Goal: Task Accomplishment & Management: Use online tool/utility

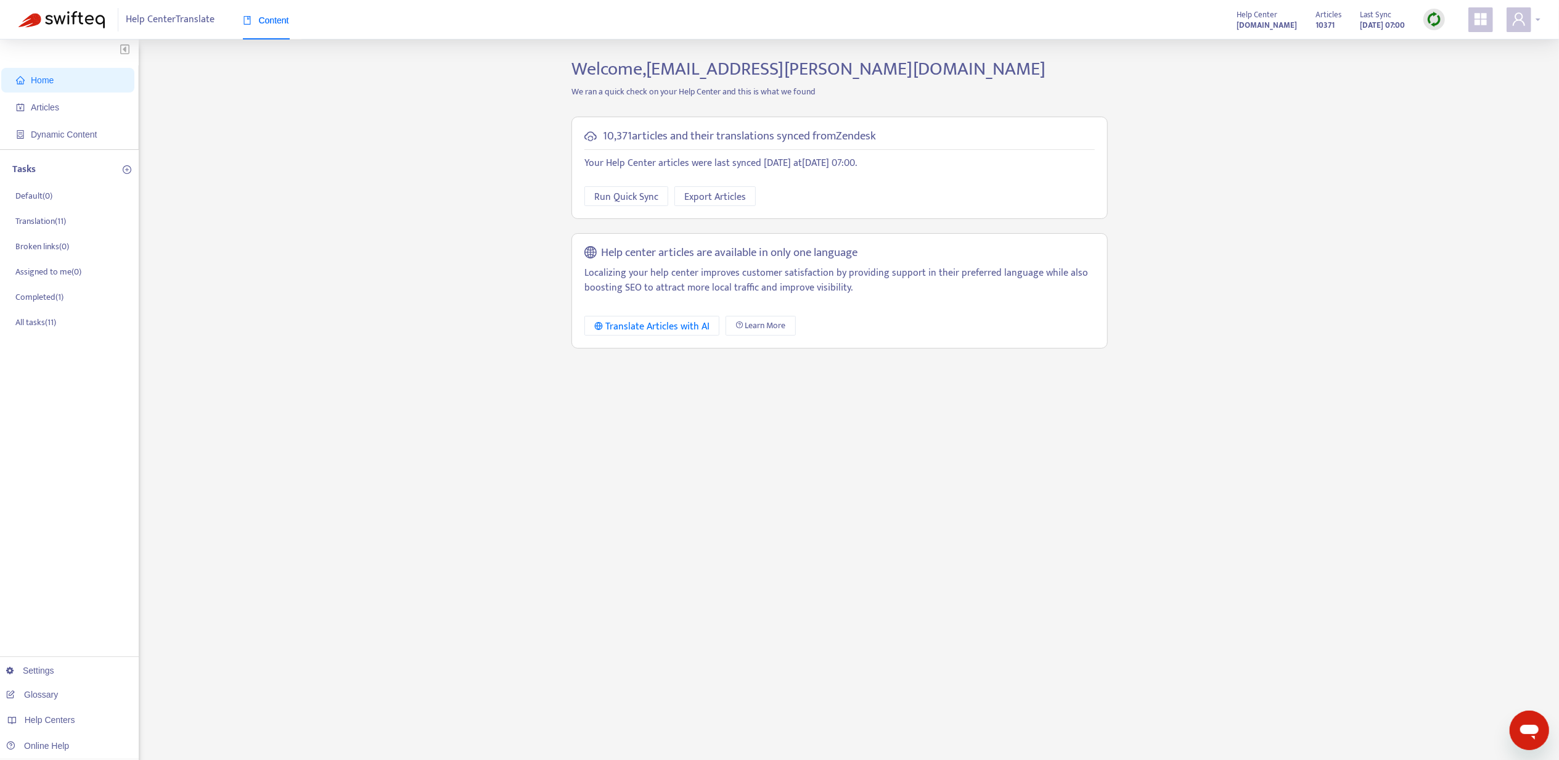
click at [1520, 18] on icon "user" at bounding box center [1519, 19] width 15 height 15
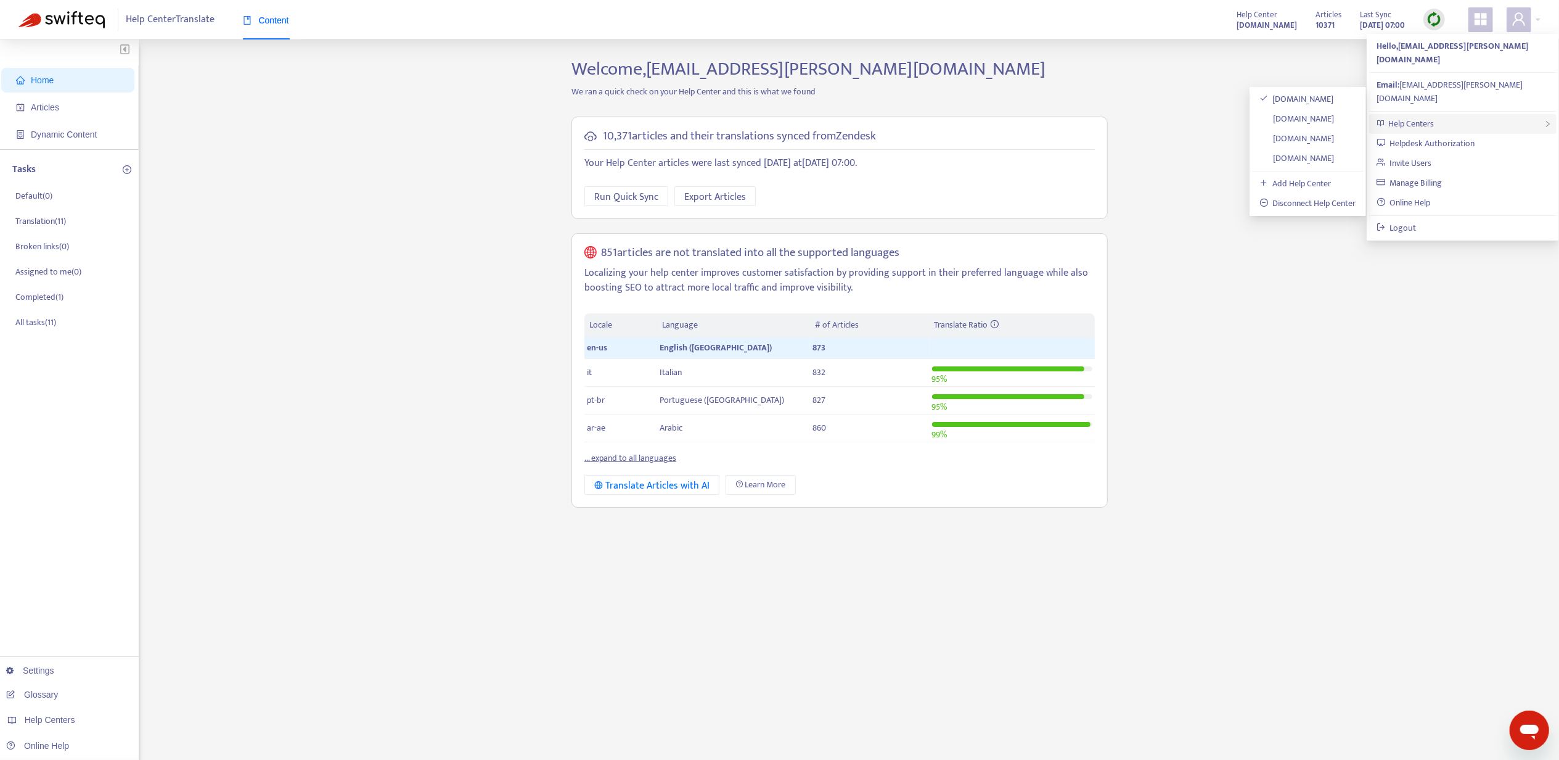
click at [1491, 114] on div "Help Centers" at bounding box center [1463, 124] width 187 height 20
click at [1328, 115] on link "[DOMAIN_NAME]" at bounding box center [1297, 119] width 75 height 14
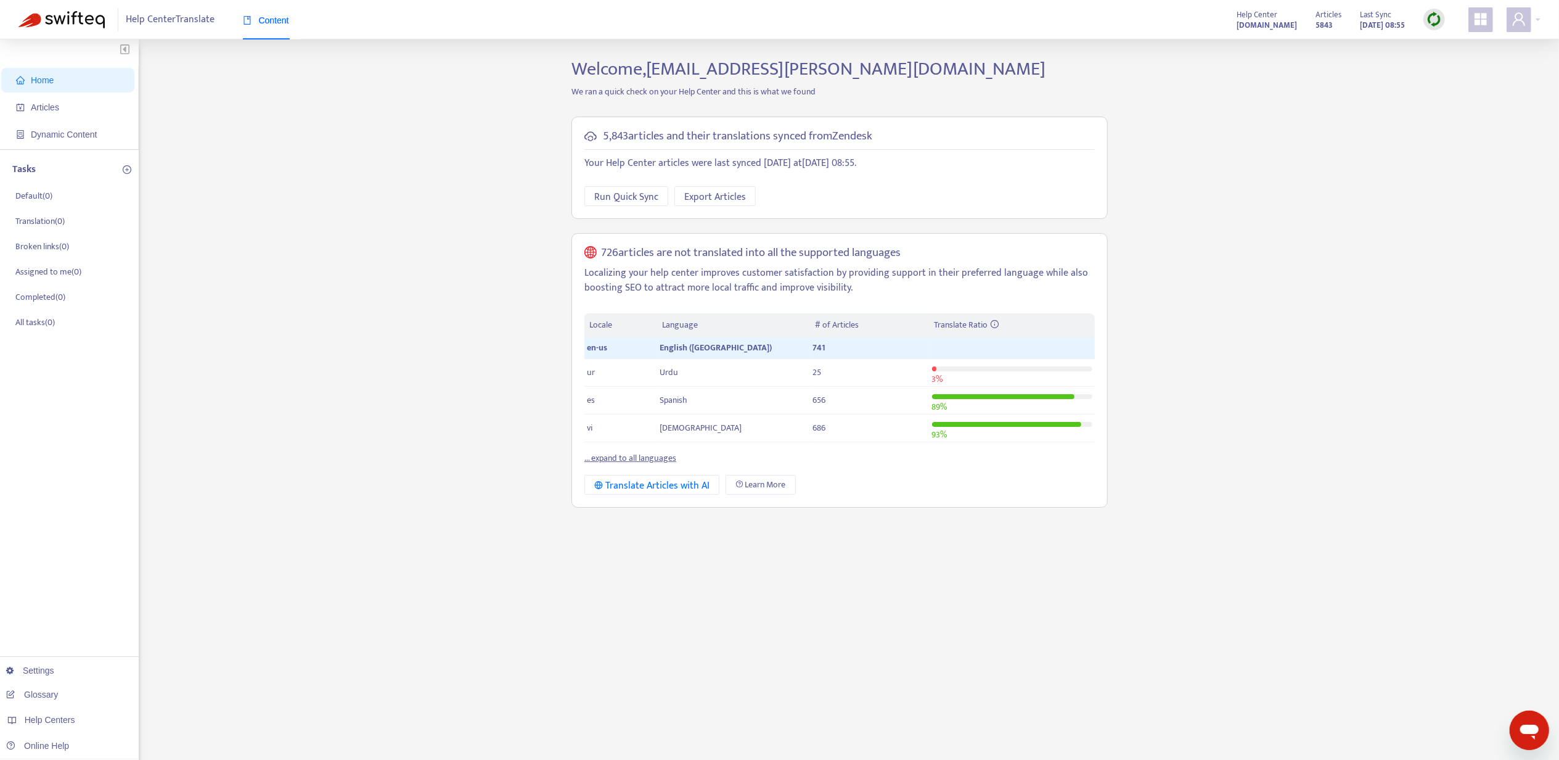
click at [52, 73] on span "Home" at bounding box center [70, 80] width 109 height 25
click at [52, 104] on span "Articles" at bounding box center [45, 107] width 28 height 10
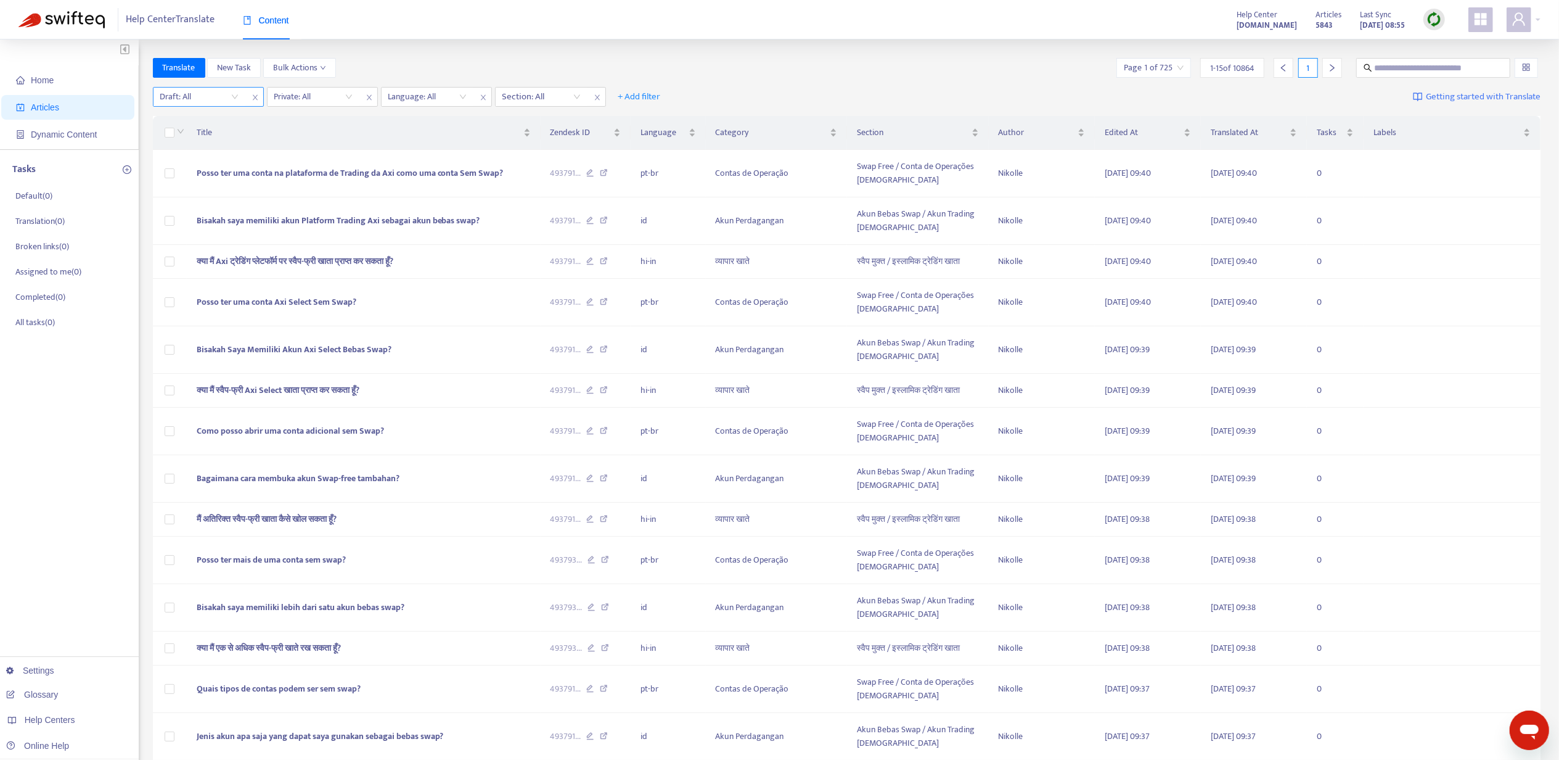
click at [191, 91] on input "search" at bounding box center [199, 97] width 78 height 18
click at [198, 158] on div "No" at bounding box center [270, 161] width 215 height 14
click at [292, 92] on input "search" at bounding box center [318, 97] width 78 height 18
click at [297, 160] on div "No" at bounding box center [390, 161] width 215 height 14
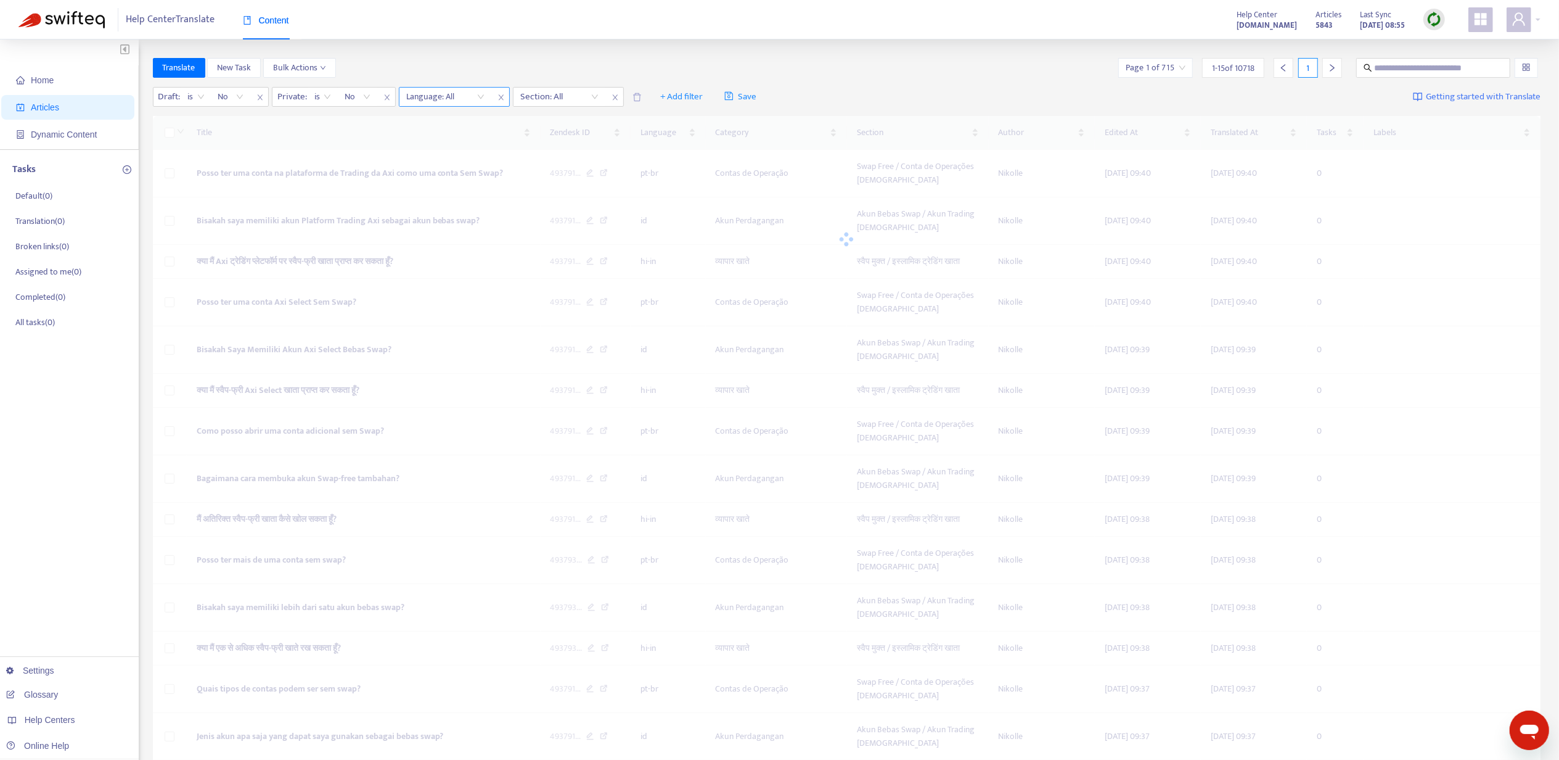
click at [437, 90] on div at bounding box center [439, 96] width 75 height 15
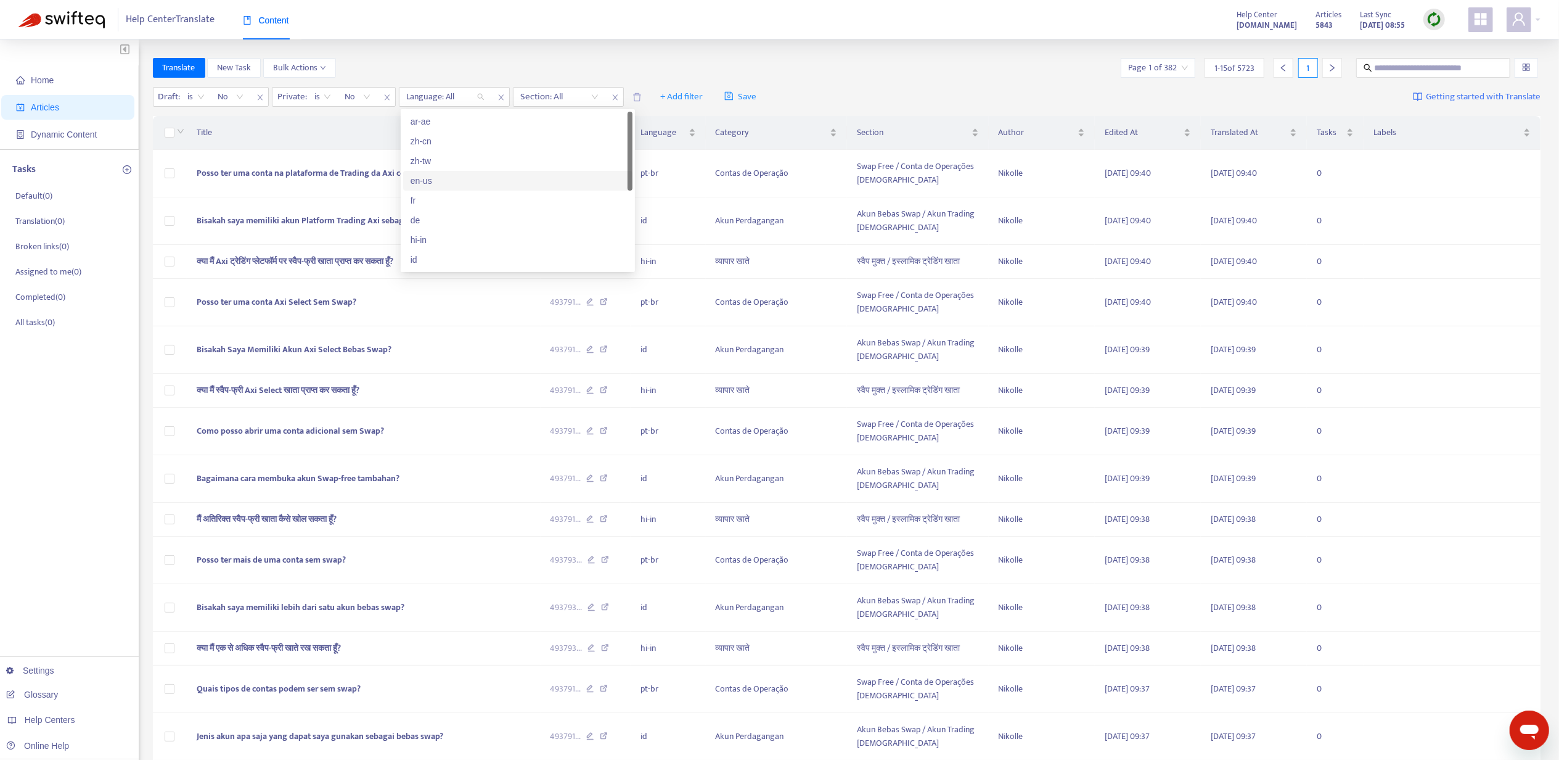
click at [439, 186] on div "en-us" at bounding box center [518, 181] width 215 height 14
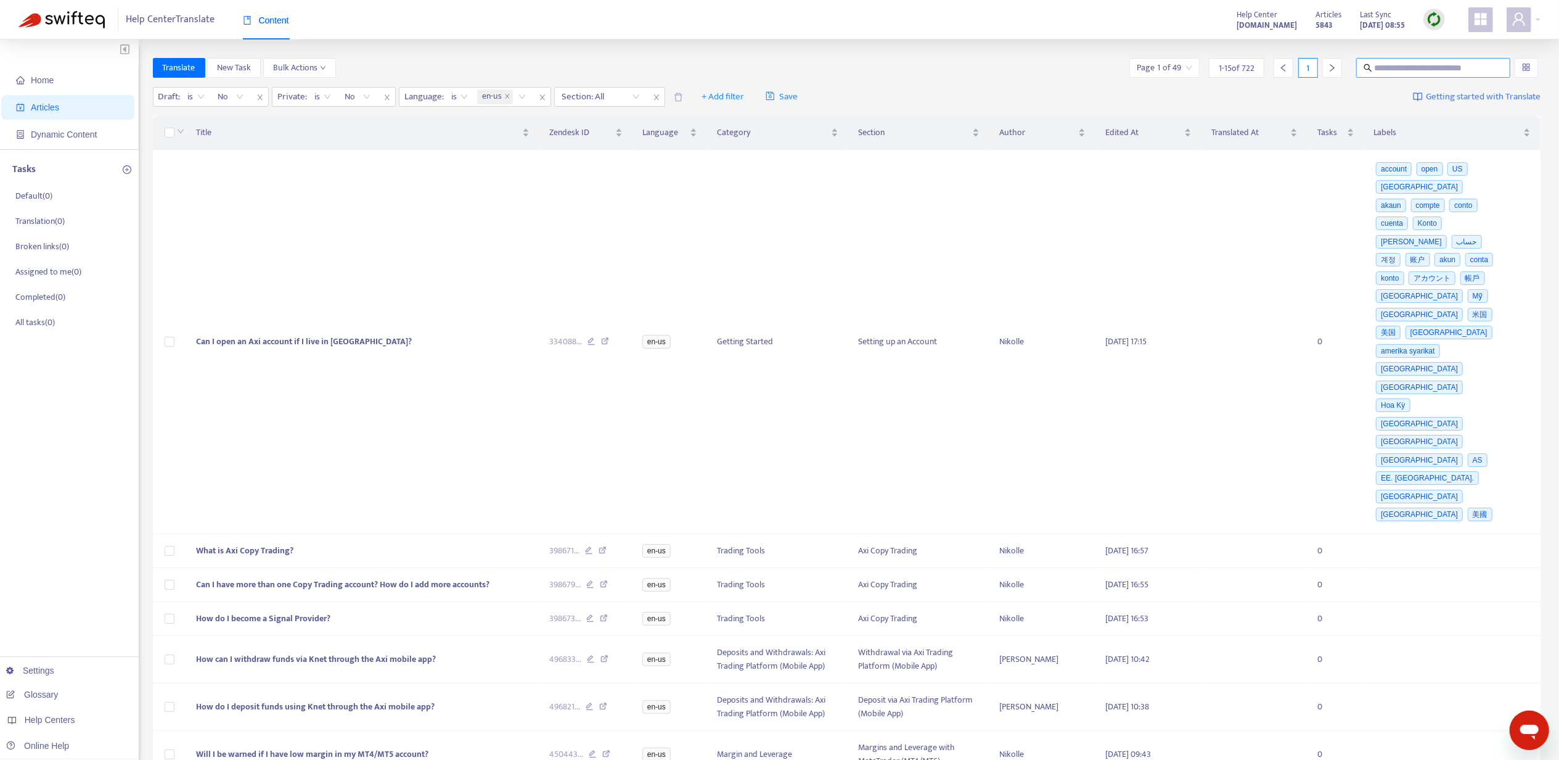
click at [1477, 73] on input "text" at bounding box center [1434, 68] width 118 height 14
paste input "**********"
type input "**********"
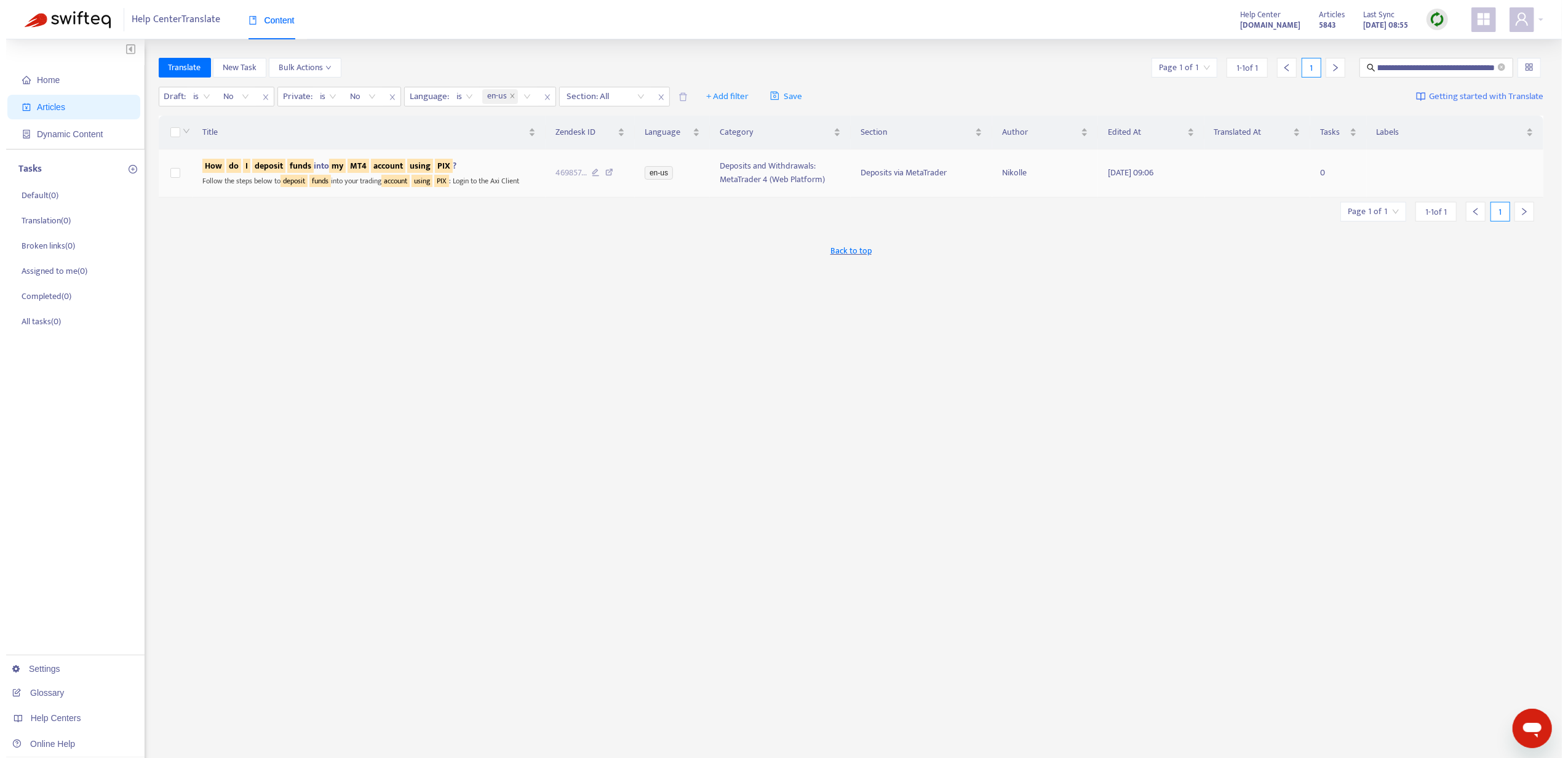
scroll to position [0, 0]
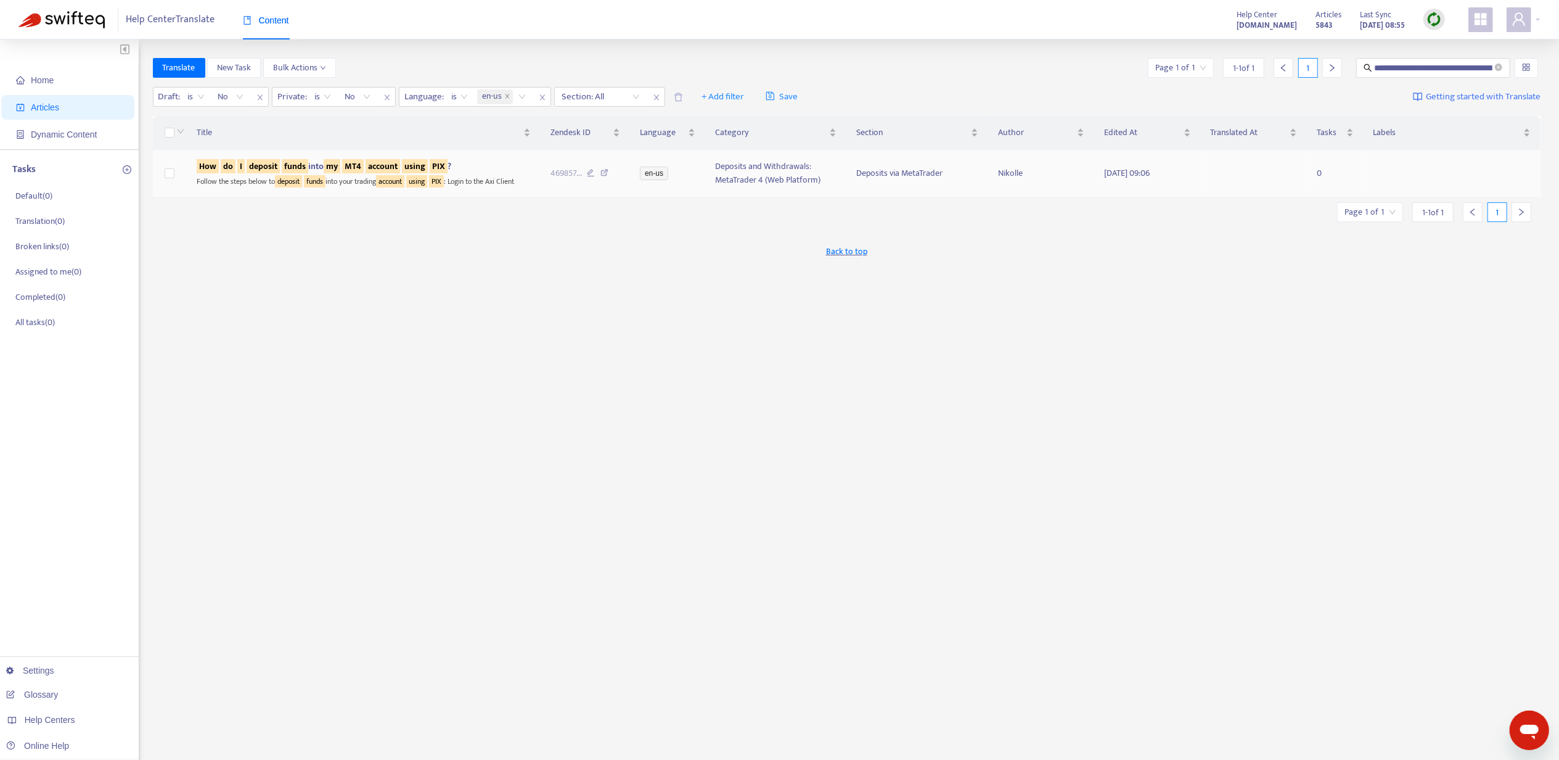
click at [413, 163] on sqkw "using" at bounding box center [415, 166] width 26 height 14
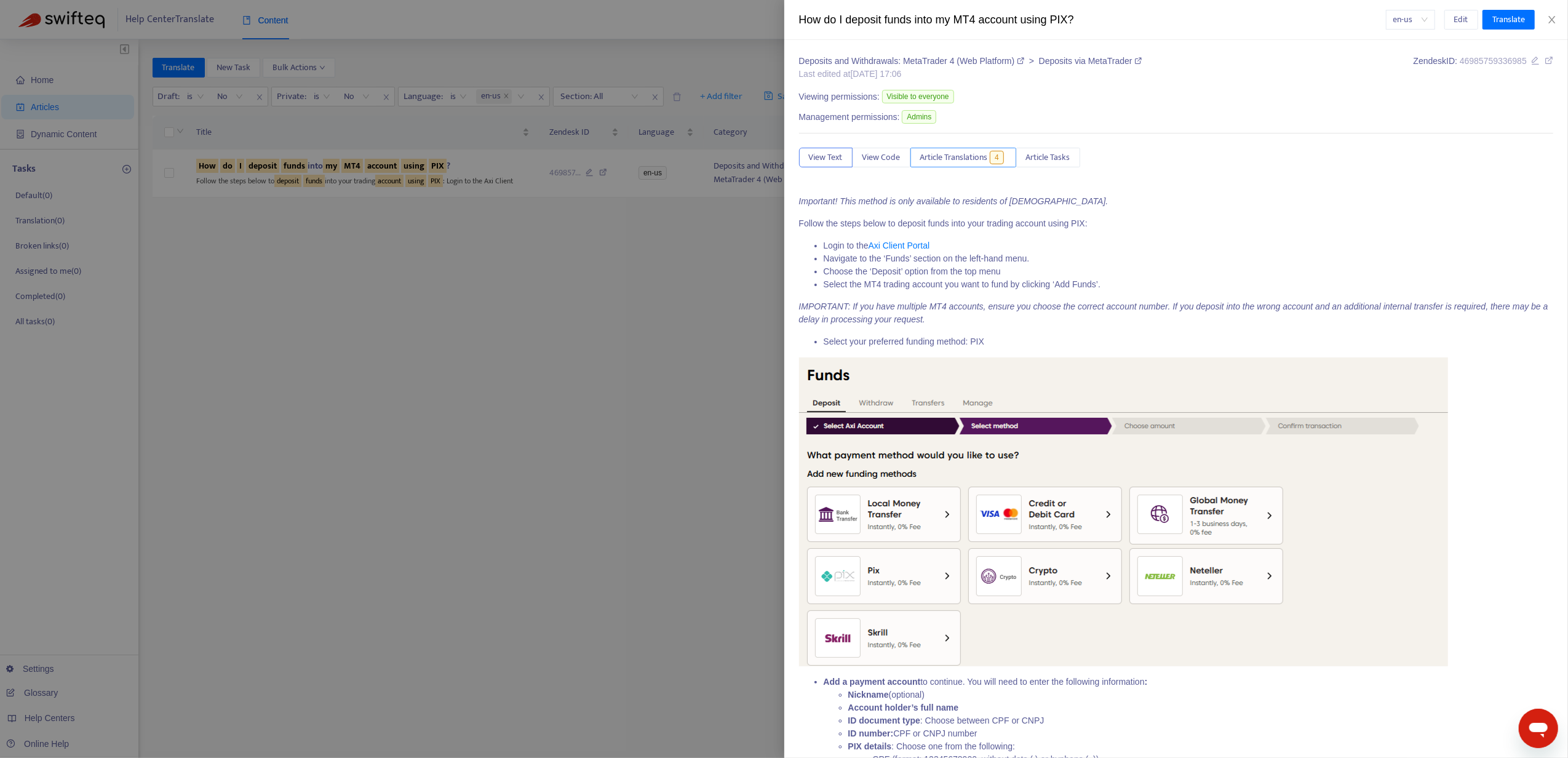
click at [980, 165] on span "Article Translations" at bounding box center [954, 158] width 68 height 14
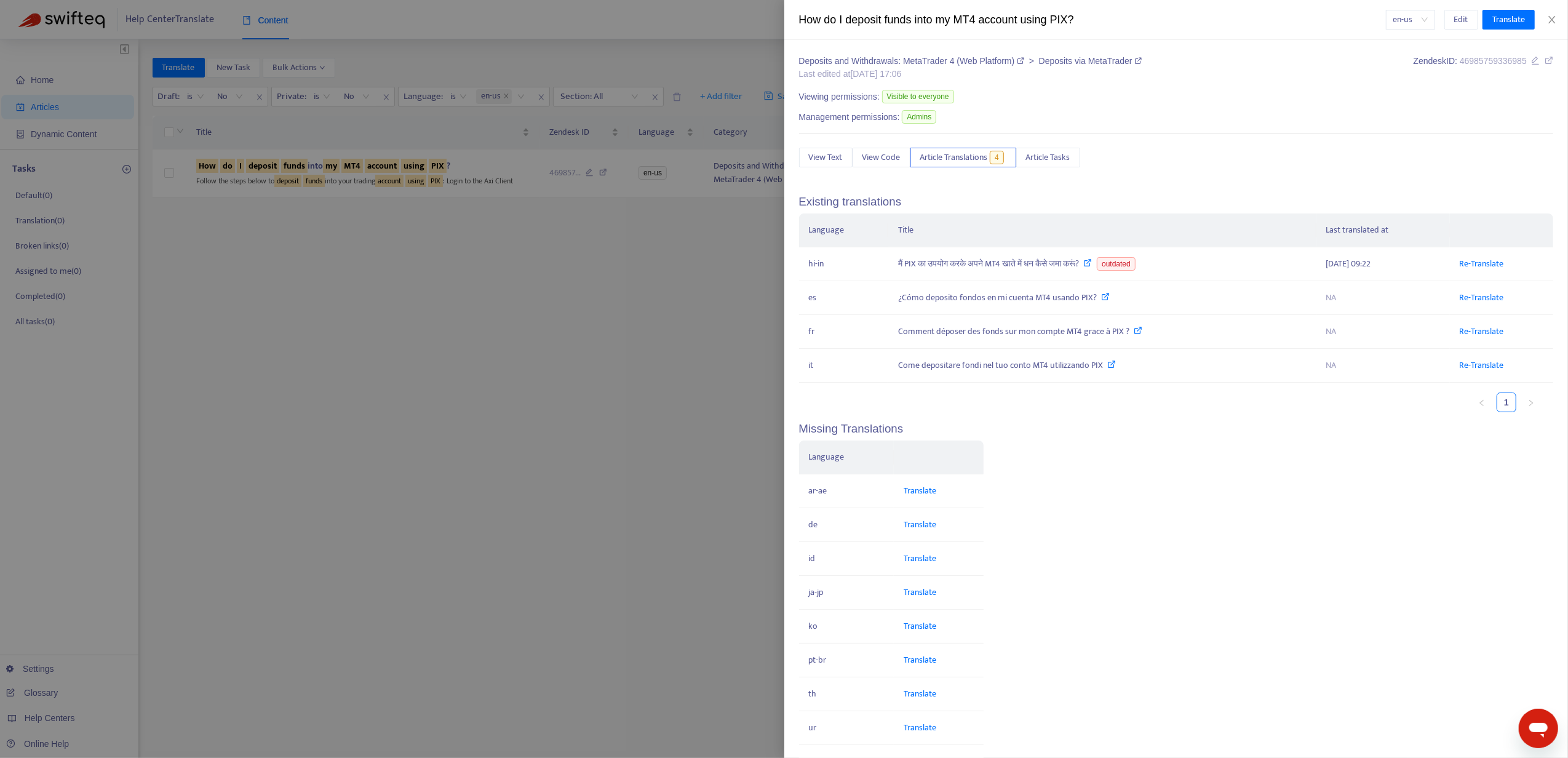
click at [431, 358] on div at bounding box center [784, 379] width 1568 height 758
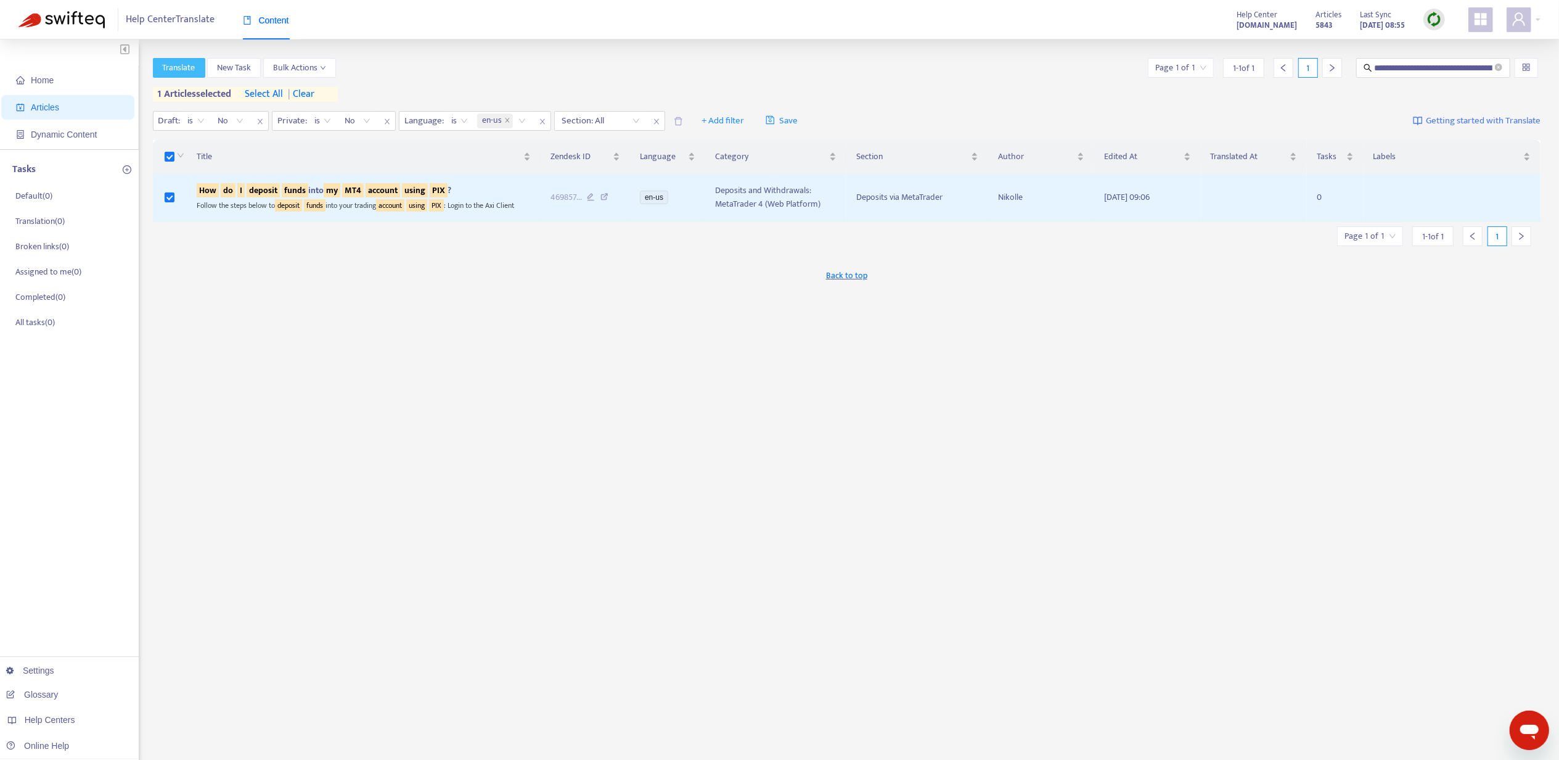
click at [184, 63] on span "Translate" at bounding box center [179, 68] width 33 height 14
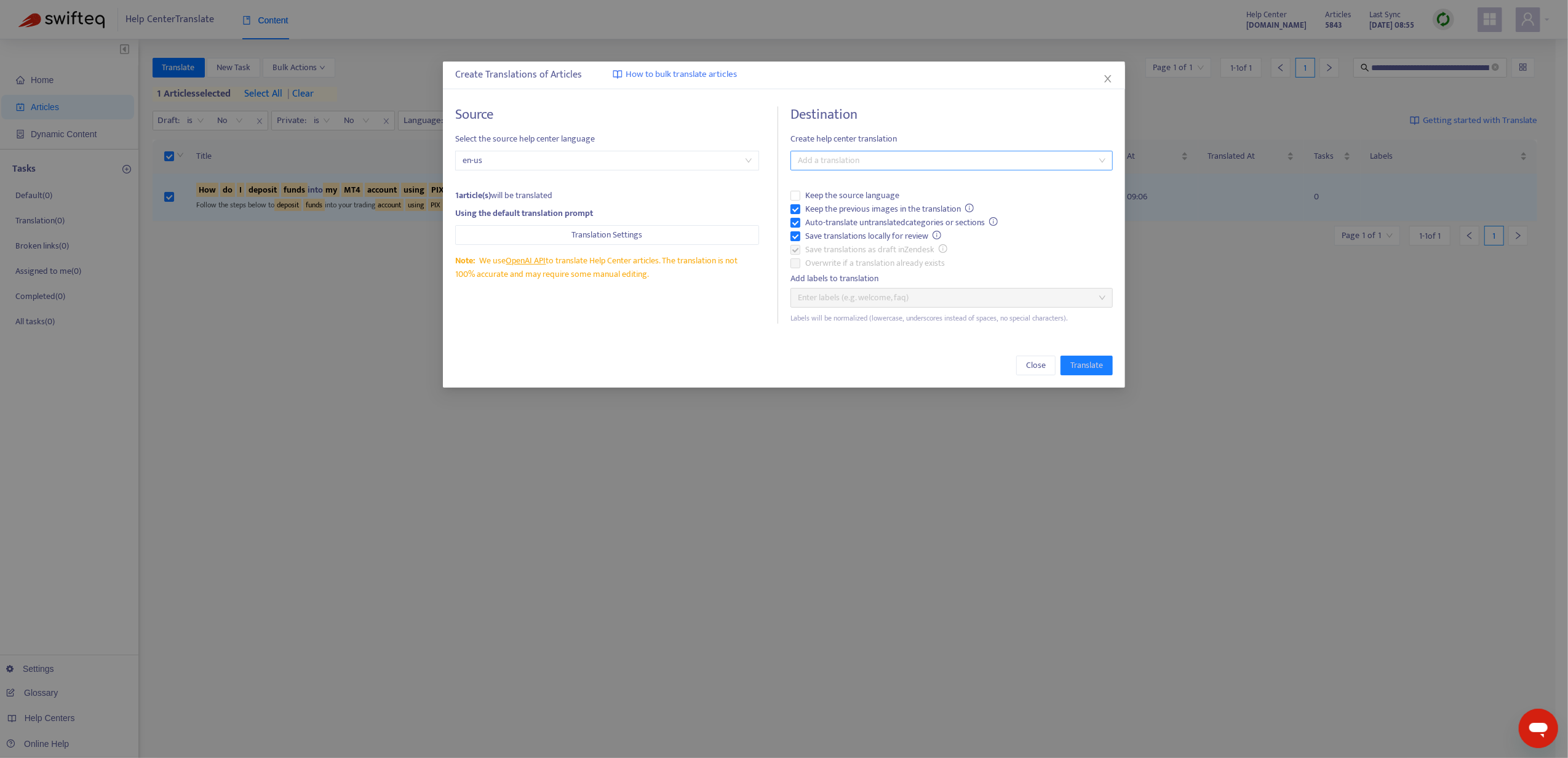
click at [824, 168] on div at bounding box center [945, 161] width 304 height 15
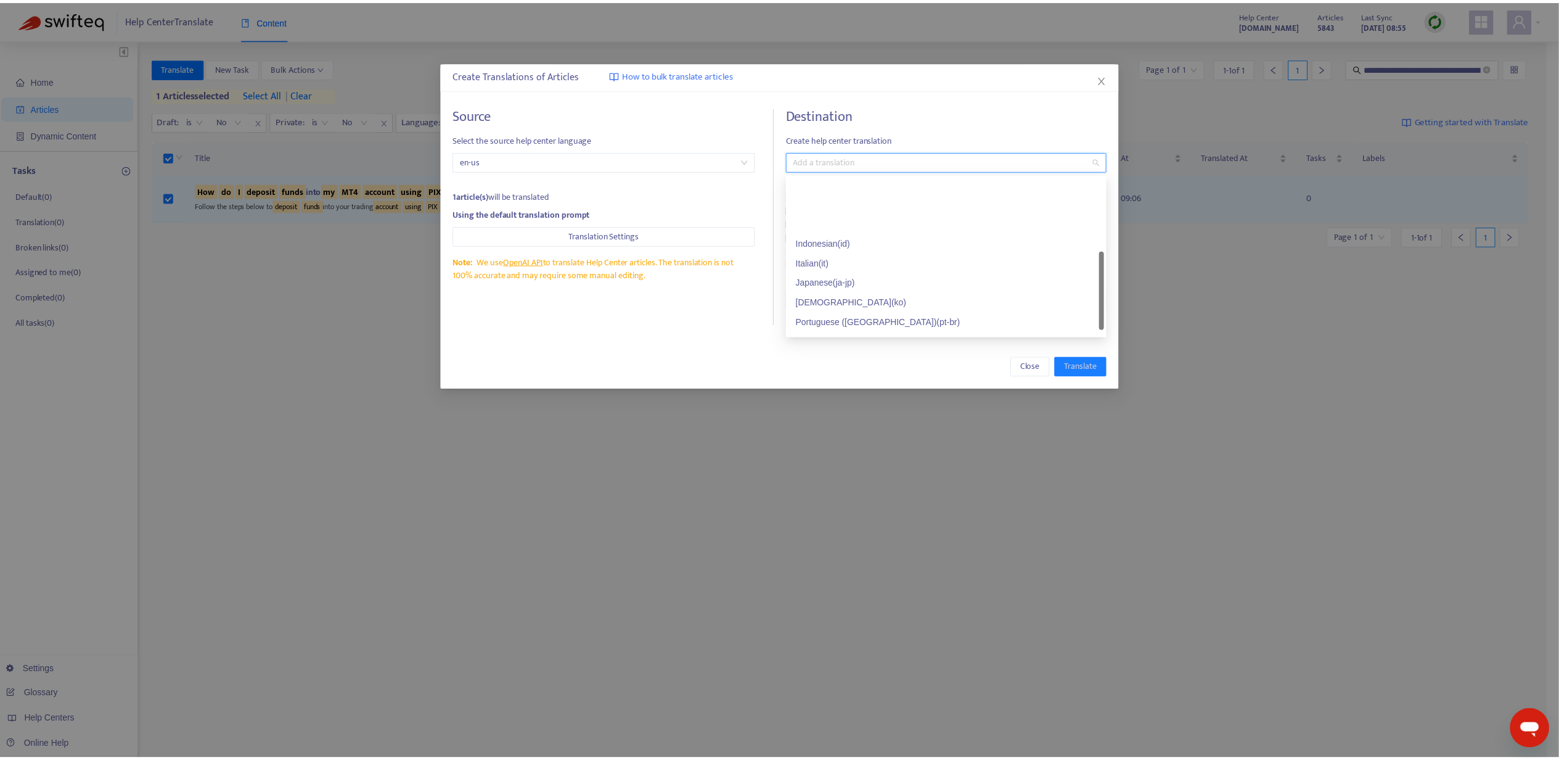
scroll to position [148, 0]
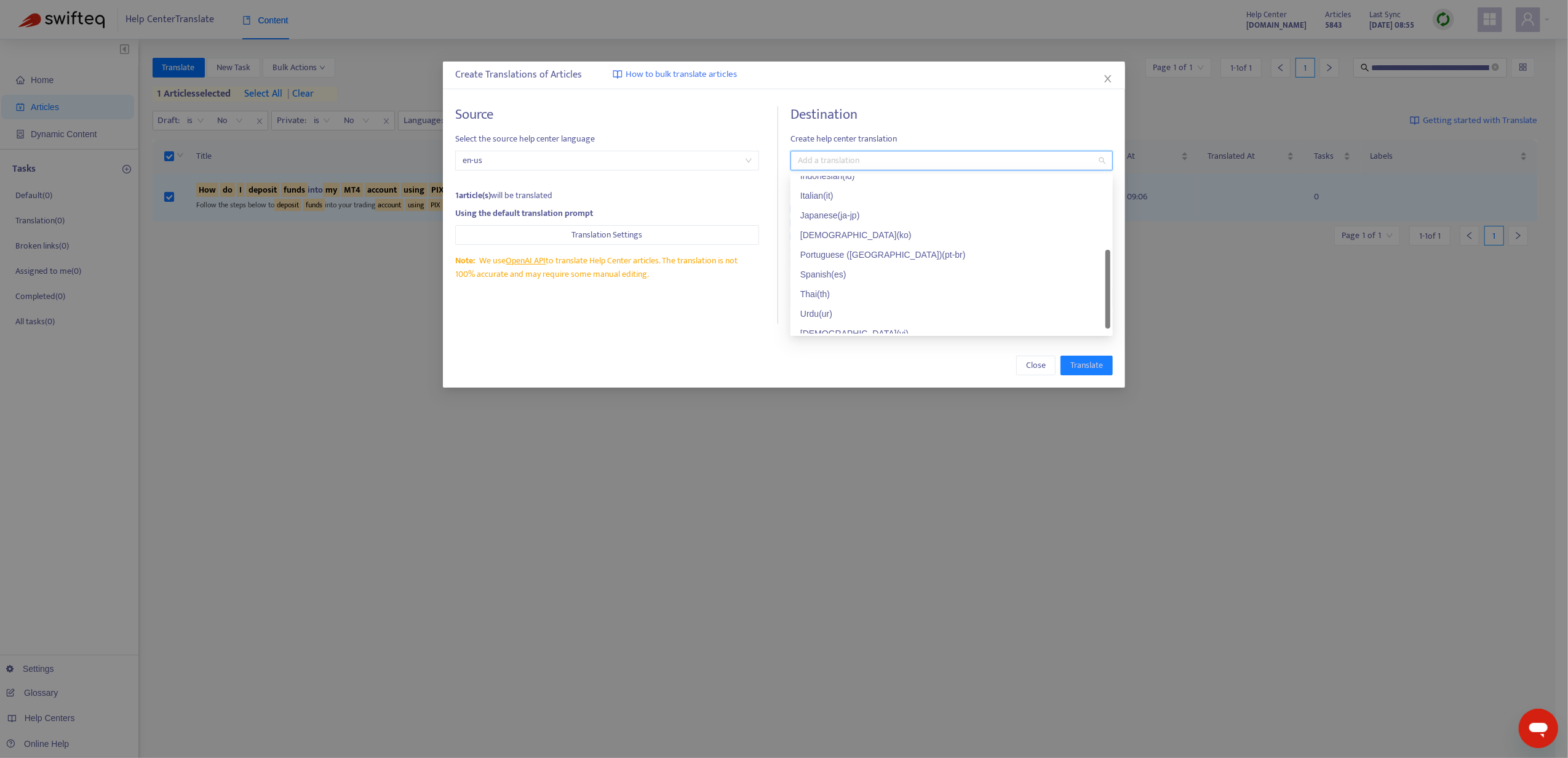
click at [846, 252] on div "Portuguese ([GEOGRAPHIC_DATA]) ( pt-br )" at bounding box center [951, 254] width 302 height 14
click at [930, 358] on div "Close Translate" at bounding box center [783, 365] width 657 height 20
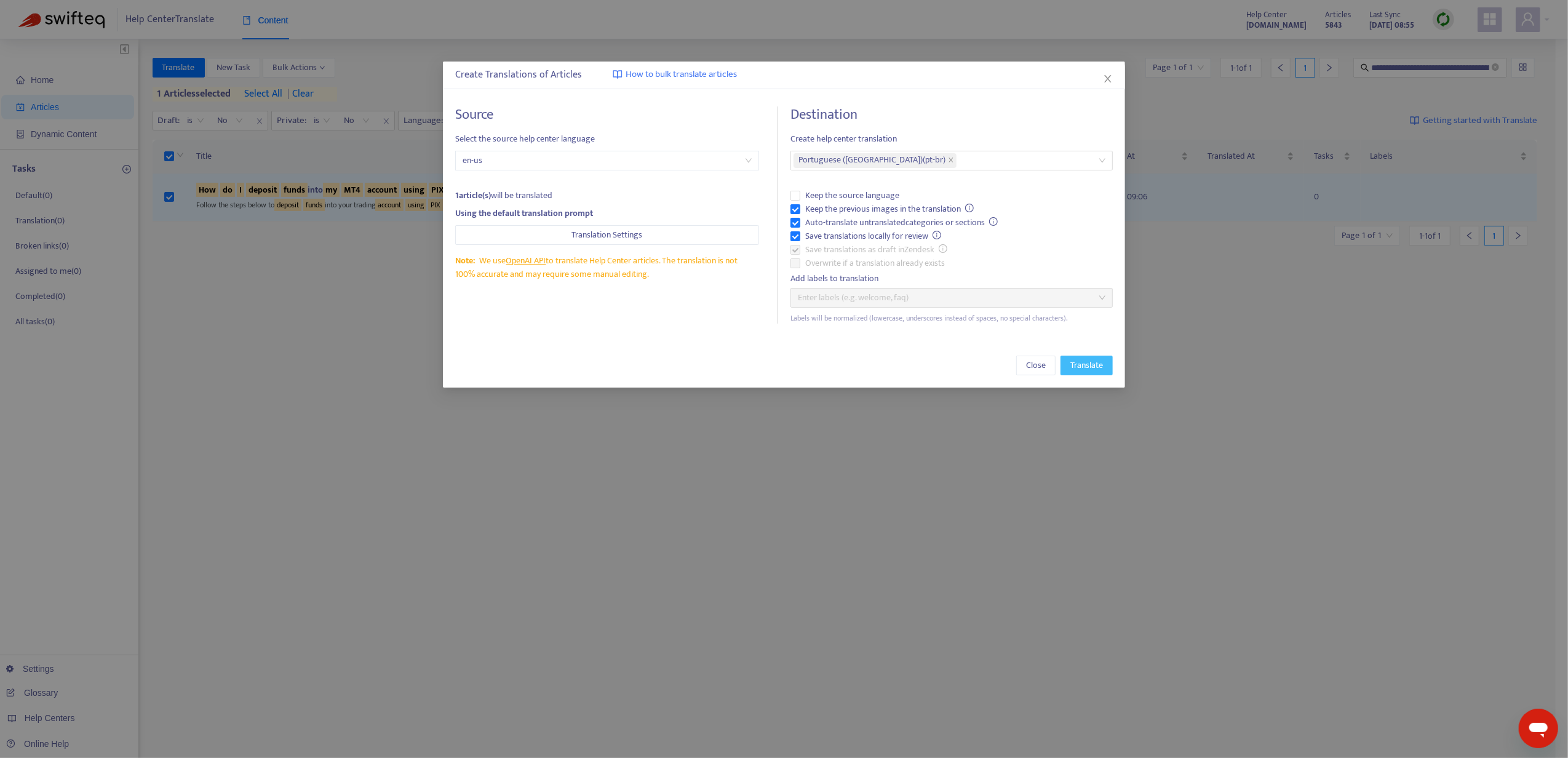
click at [1097, 368] on span "Translate" at bounding box center [1086, 365] width 33 height 14
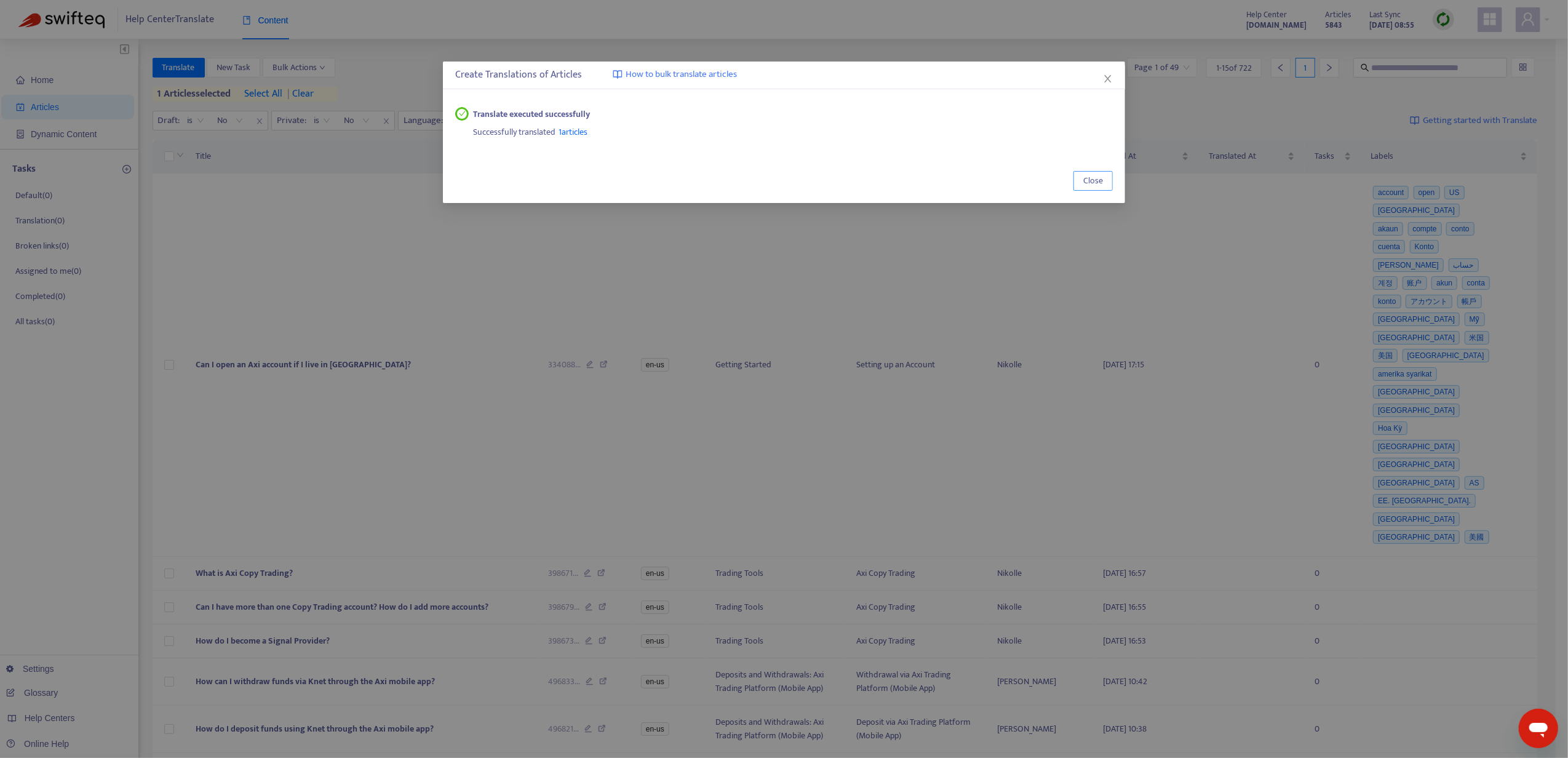
click at [1085, 180] on span "Close" at bounding box center [1093, 182] width 20 height 14
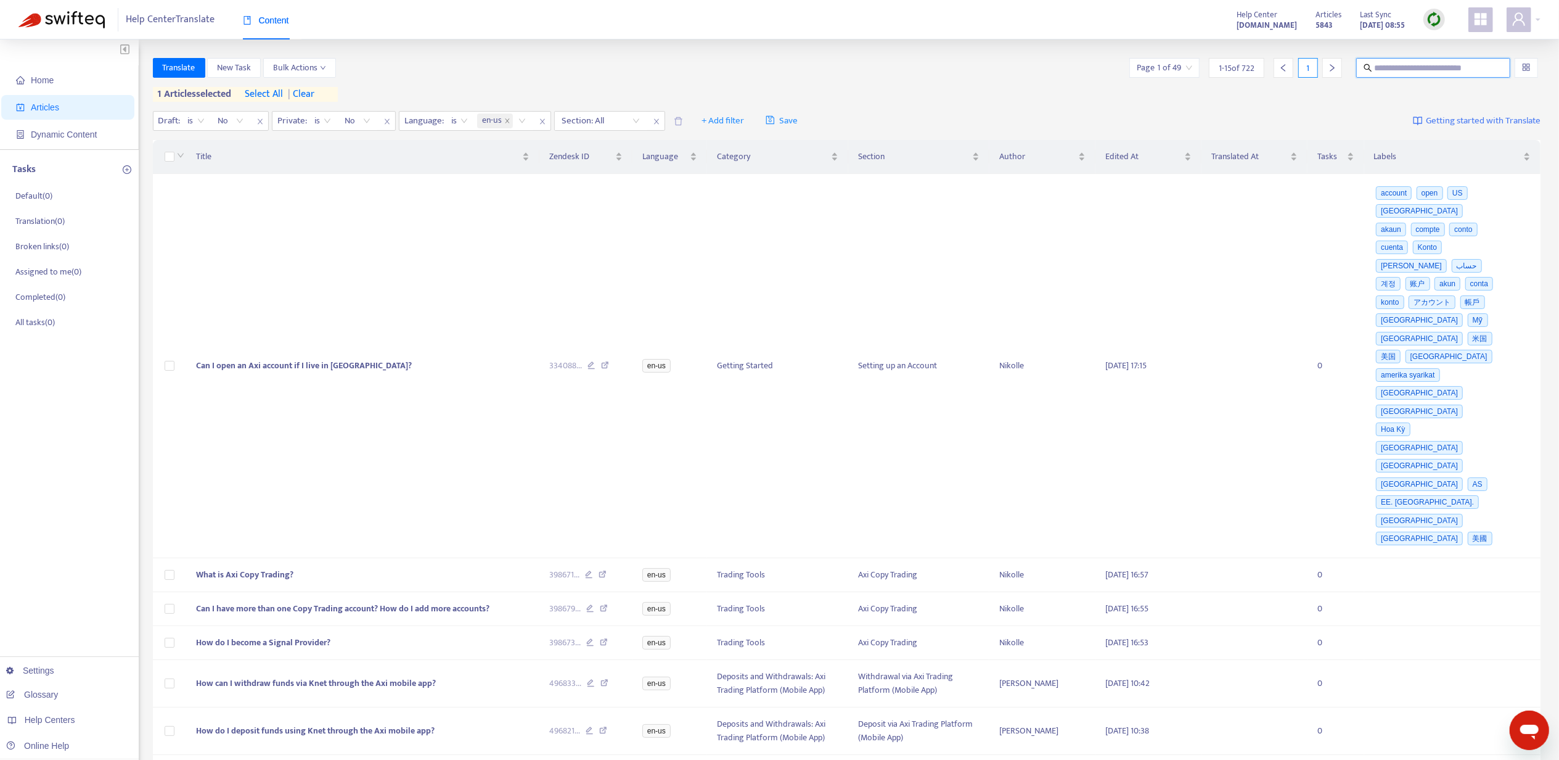
click at [1433, 70] on input "text" at bounding box center [1434, 68] width 118 height 14
paste input "**********"
type input "**********"
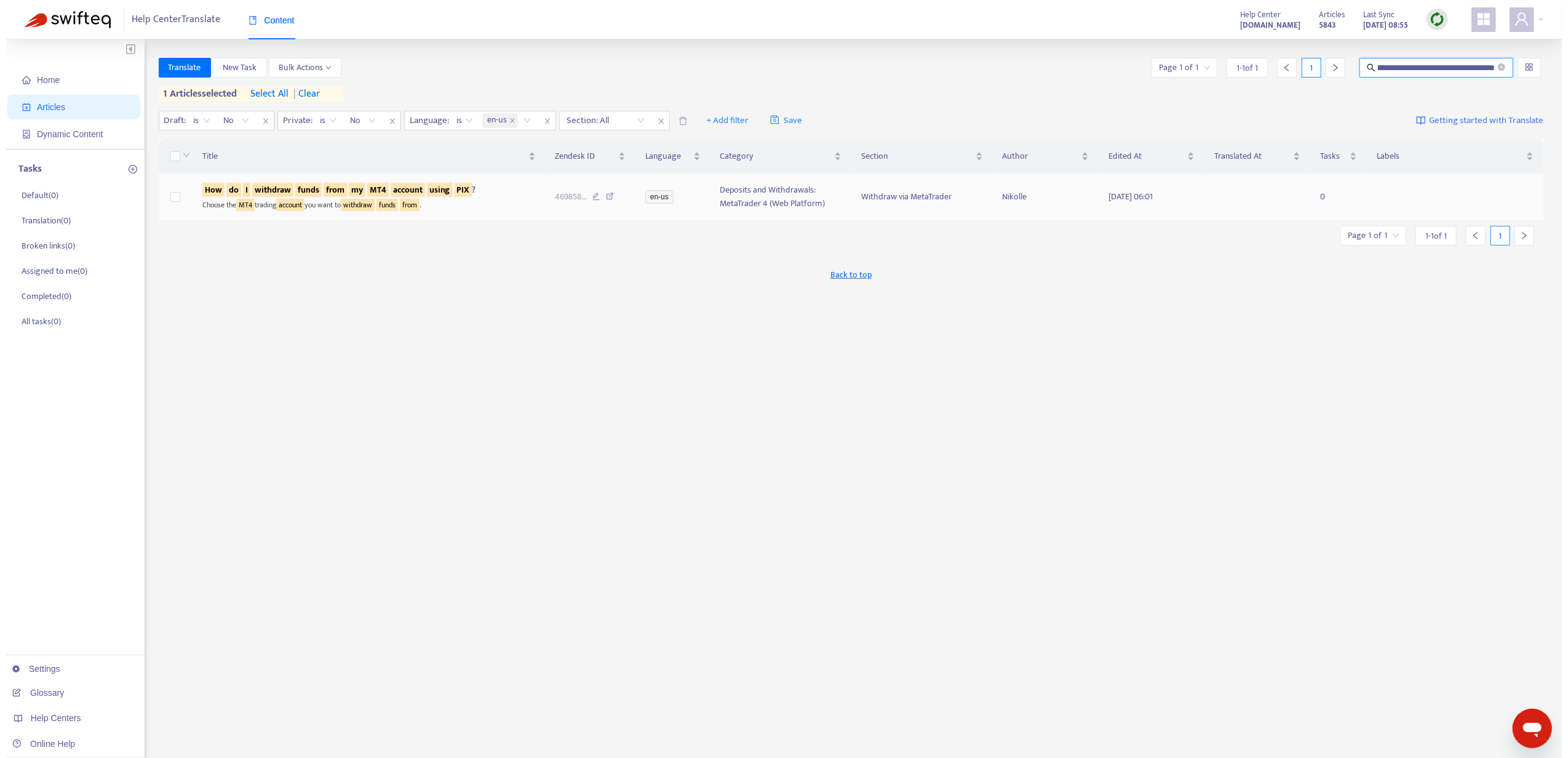
scroll to position [0, 0]
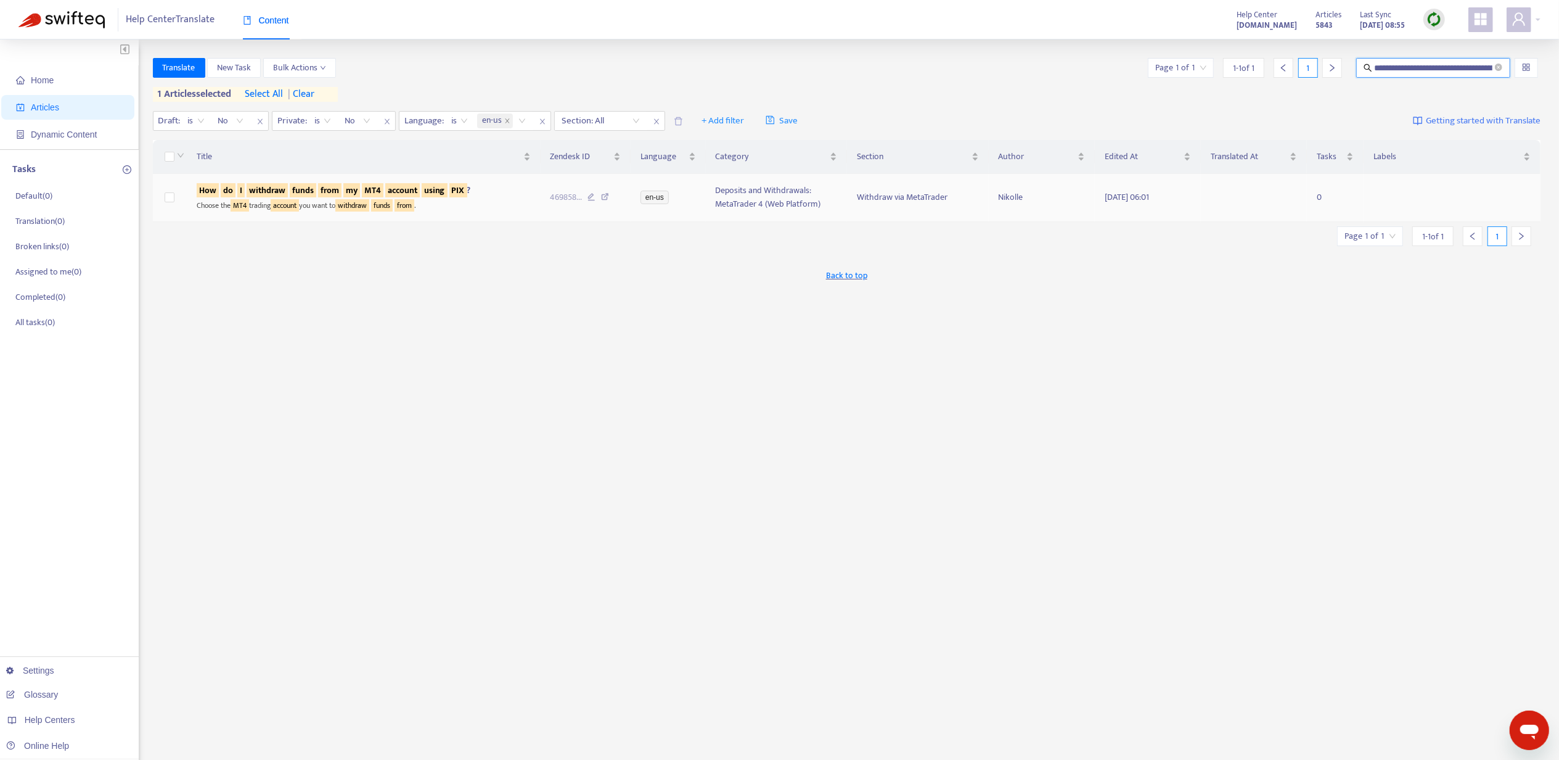
click at [290, 192] on sqkw "funds" at bounding box center [303, 190] width 27 height 14
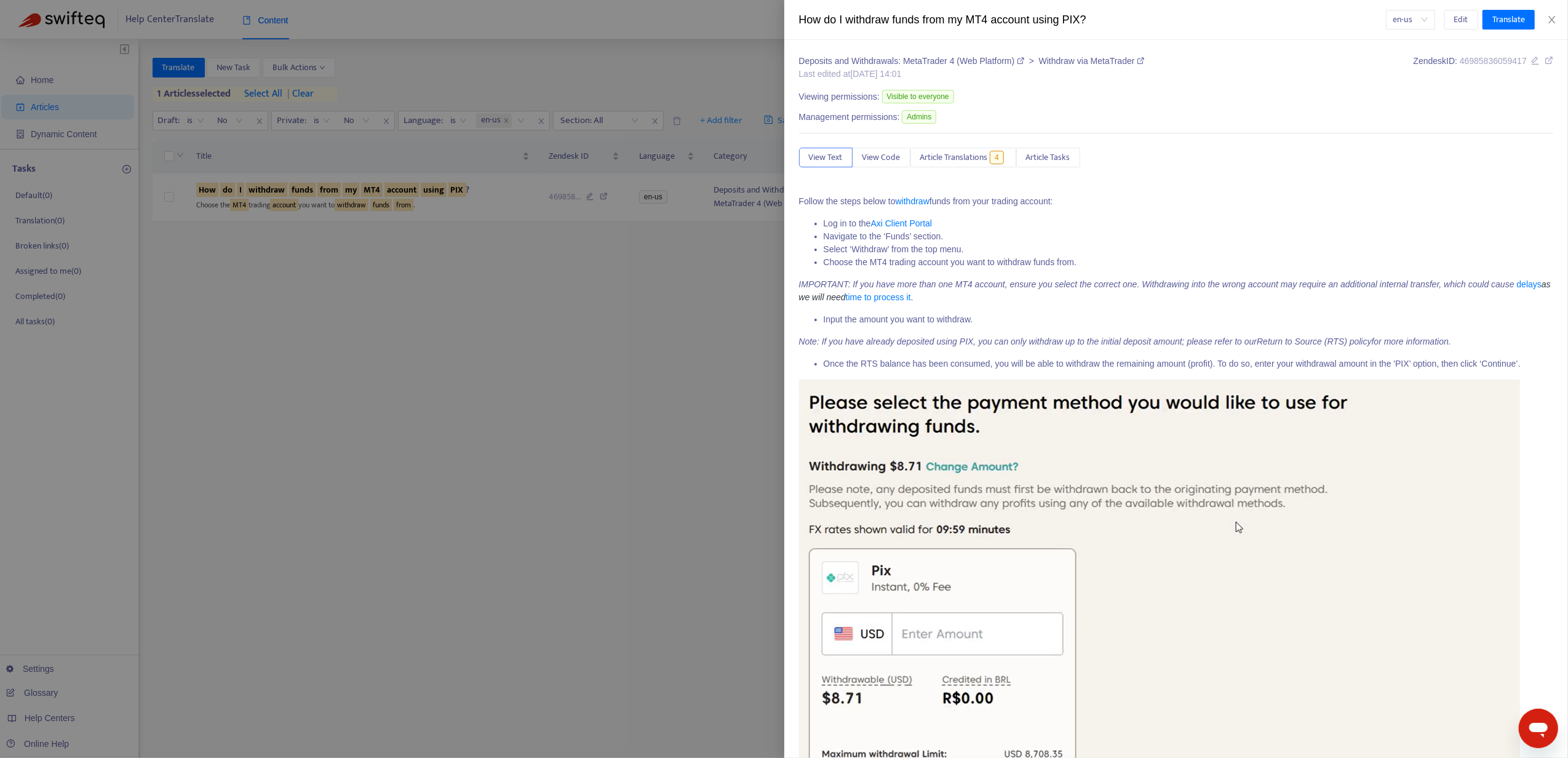
click at [202, 227] on div at bounding box center [784, 379] width 1568 height 758
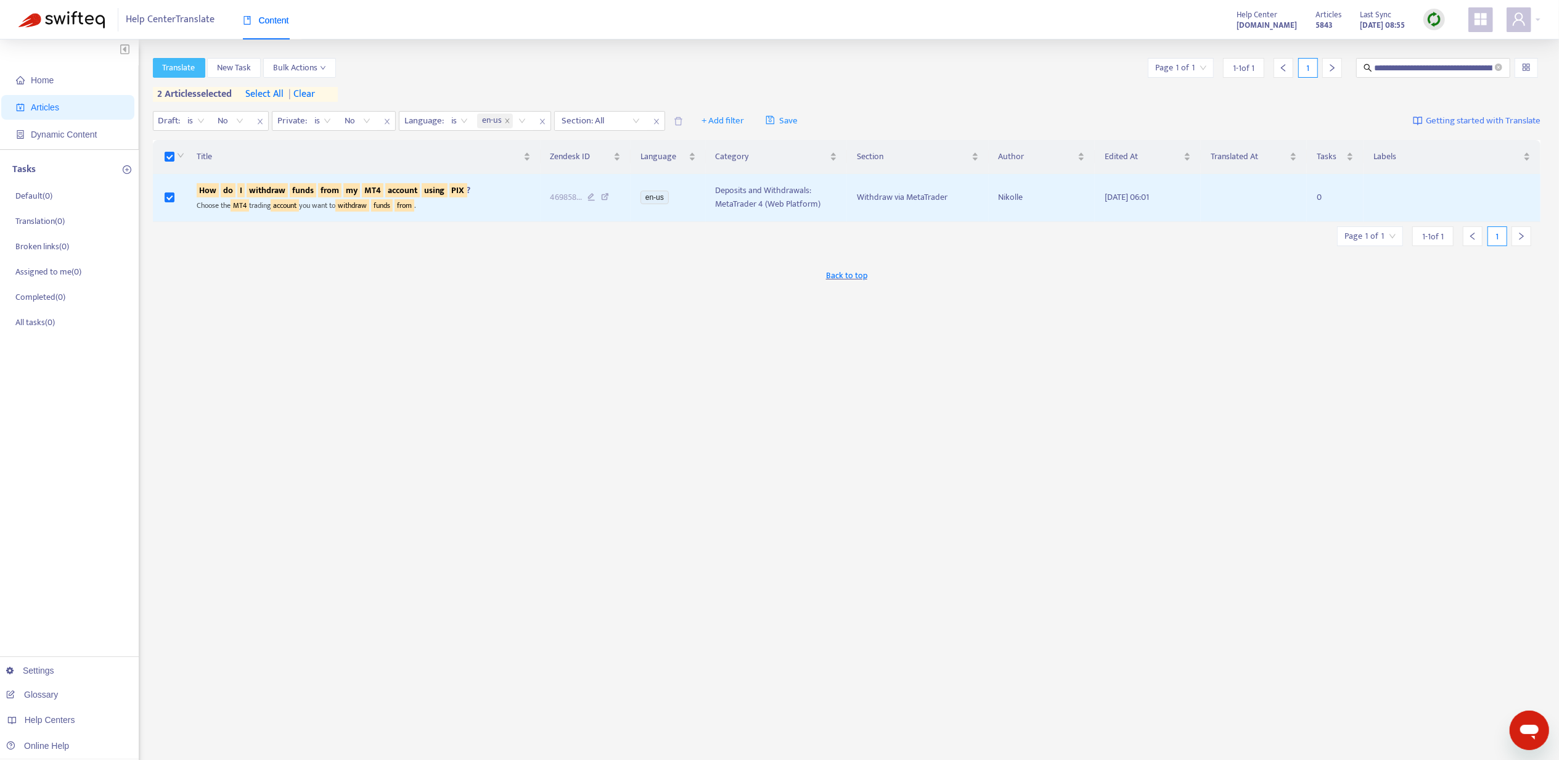
click at [186, 74] on span "Translate" at bounding box center [179, 68] width 33 height 14
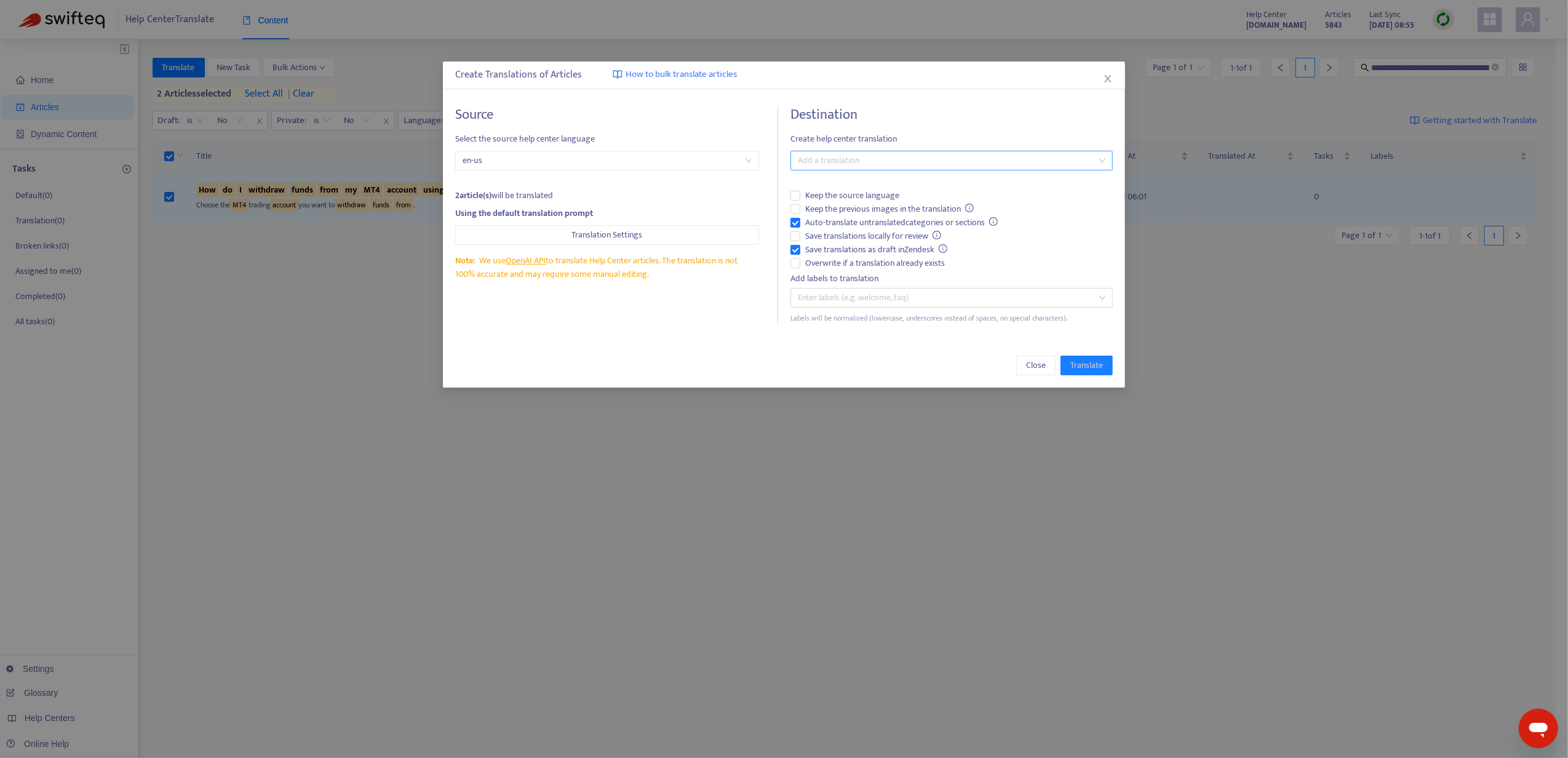
click at [812, 155] on div at bounding box center [945, 161] width 304 height 15
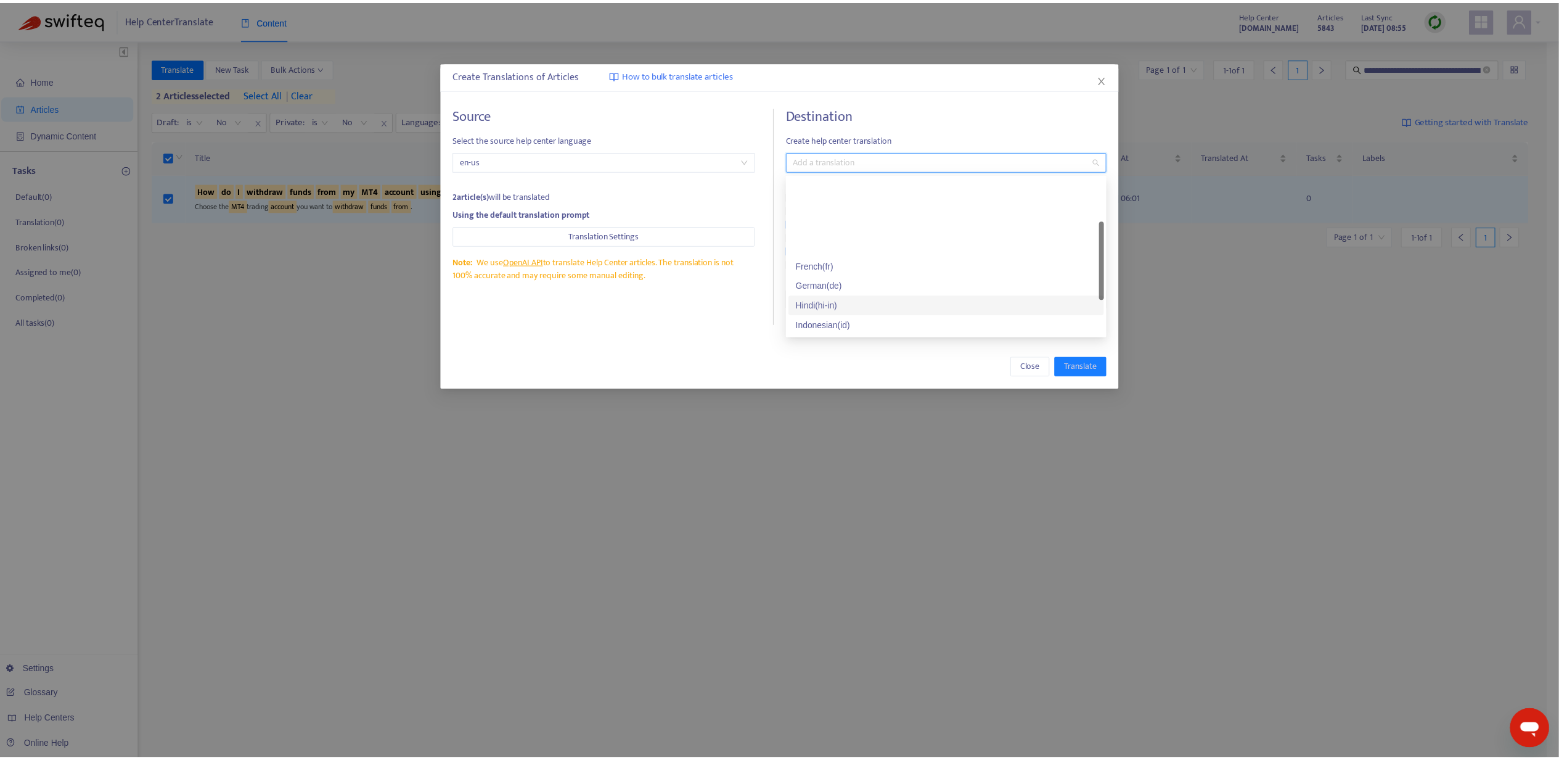
scroll to position [82, 0]
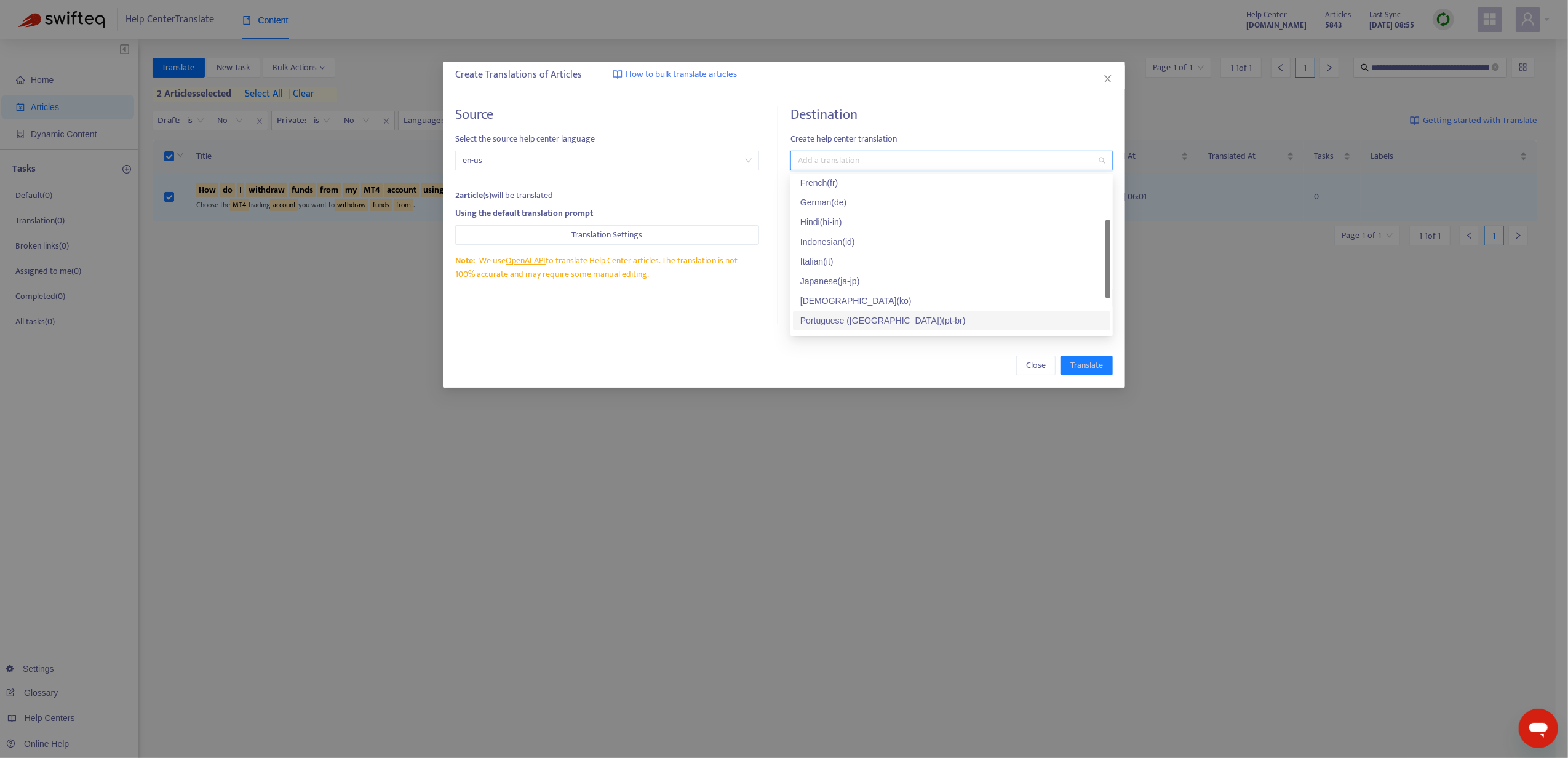
click at [898, 322] on div "Portuguese ([GEOGRAPHIC_DATA]) ( pt-br )" at bounding box center [951, 320] width 302 height 14
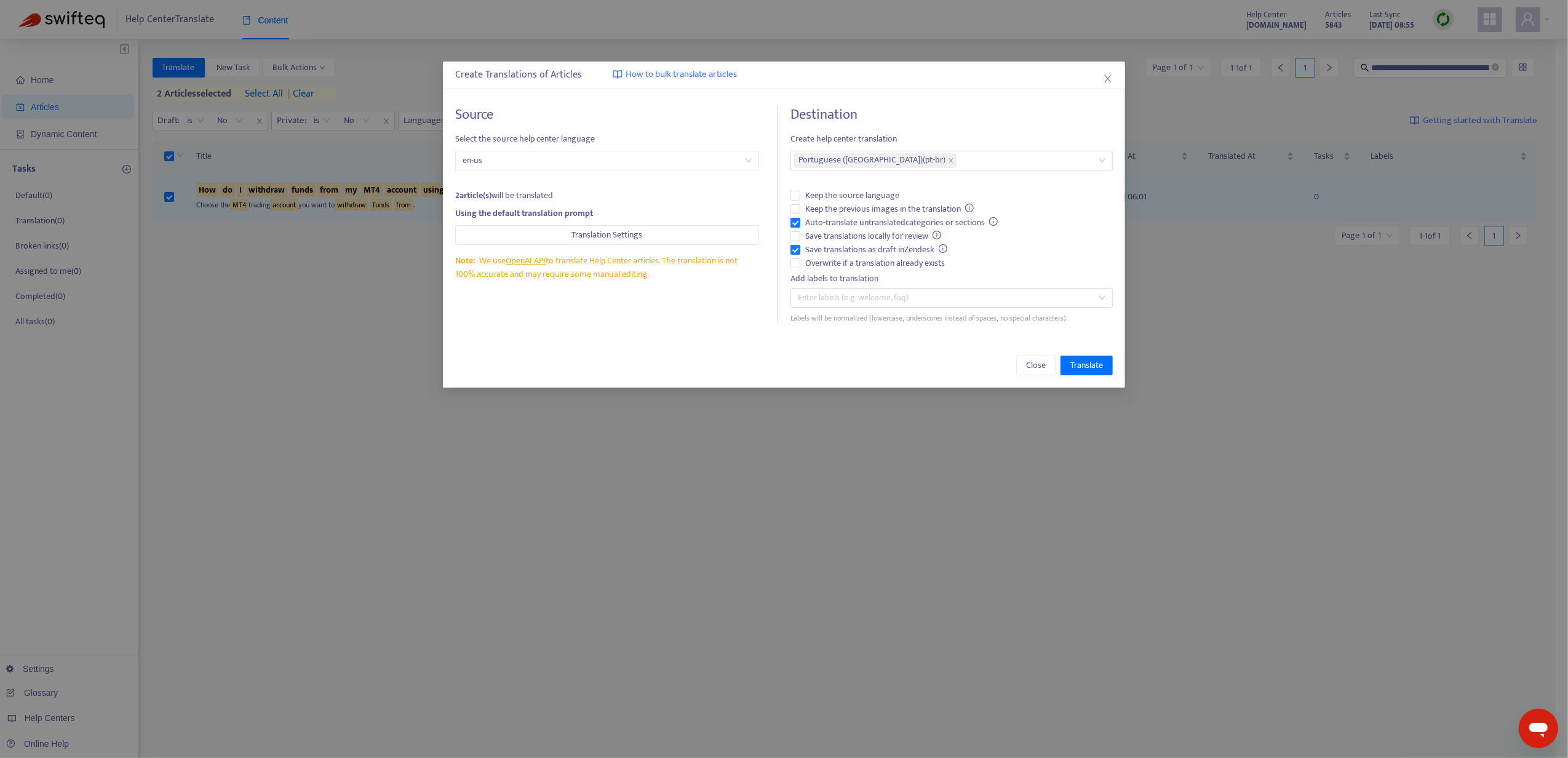
click at [845, 355] on div "Close Translate" at bounding box center [784, 365] width 682 height 44
click at [807, 205] on span "Keep the previous images in the translation" at bounding box center [889, 209] width 179 height 14
click at [813, 238] on span "Save translations locally for review" at bounding box center [873, 236] width 147 height 14
click at [1085, 365] on span "Translate" at bounding box center [1086, 365] width 33 height 14
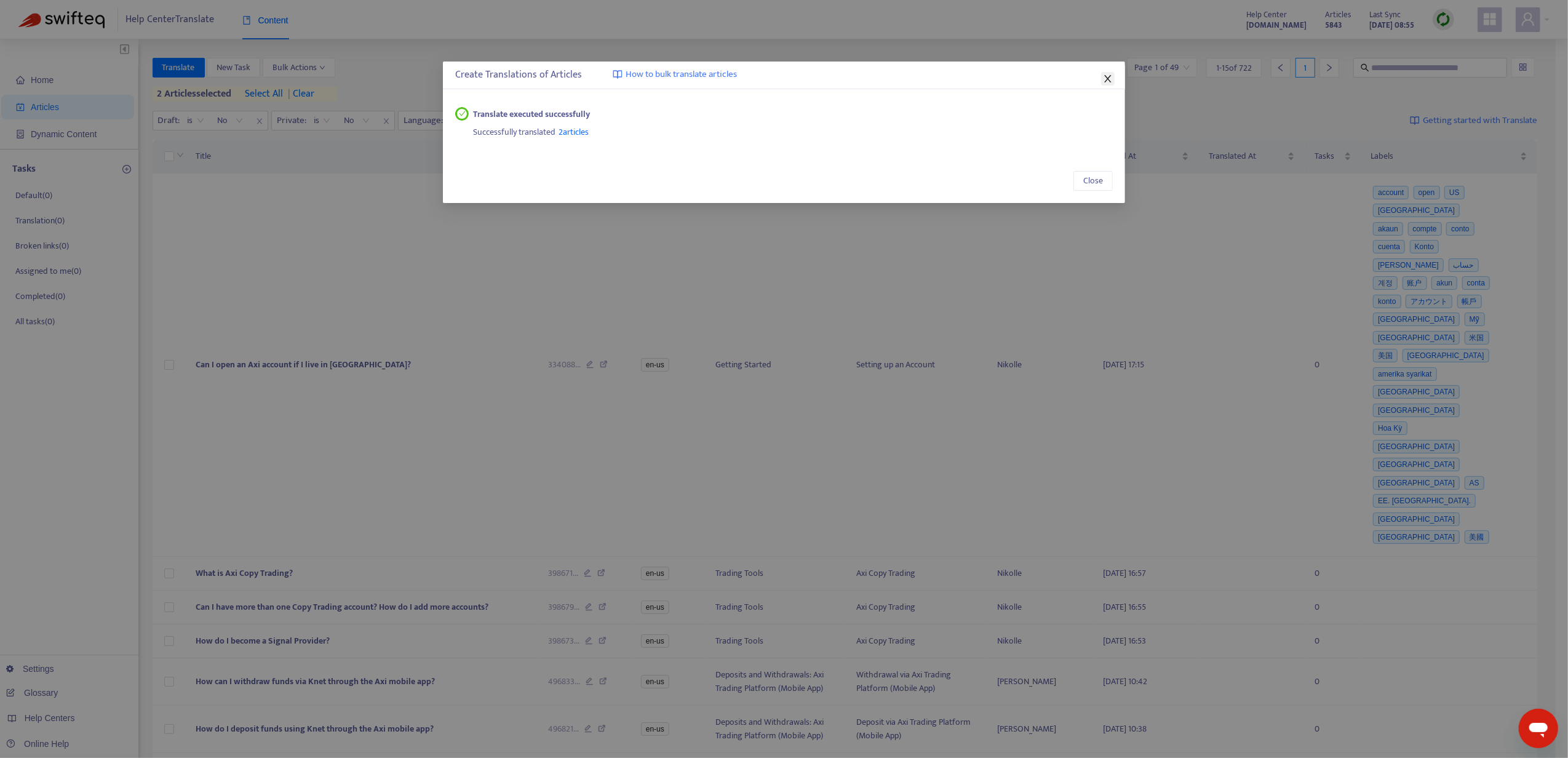
click at [1105, 75] on icon "close" at bounding box center [1108, 79] width 10 height 10
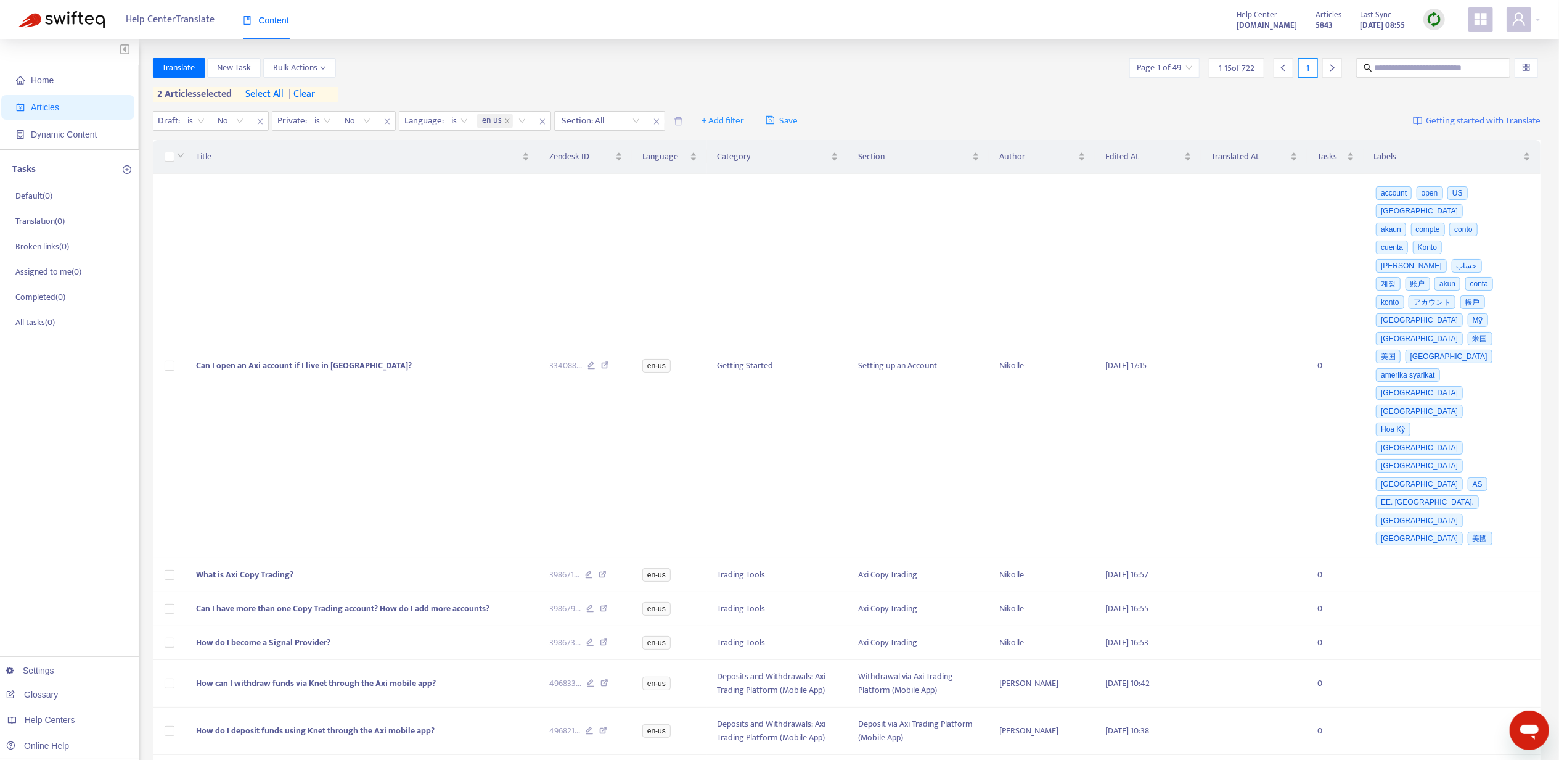
click at [265, 92] on span "select all" at bounding box center [265, 94] width 38 height 15
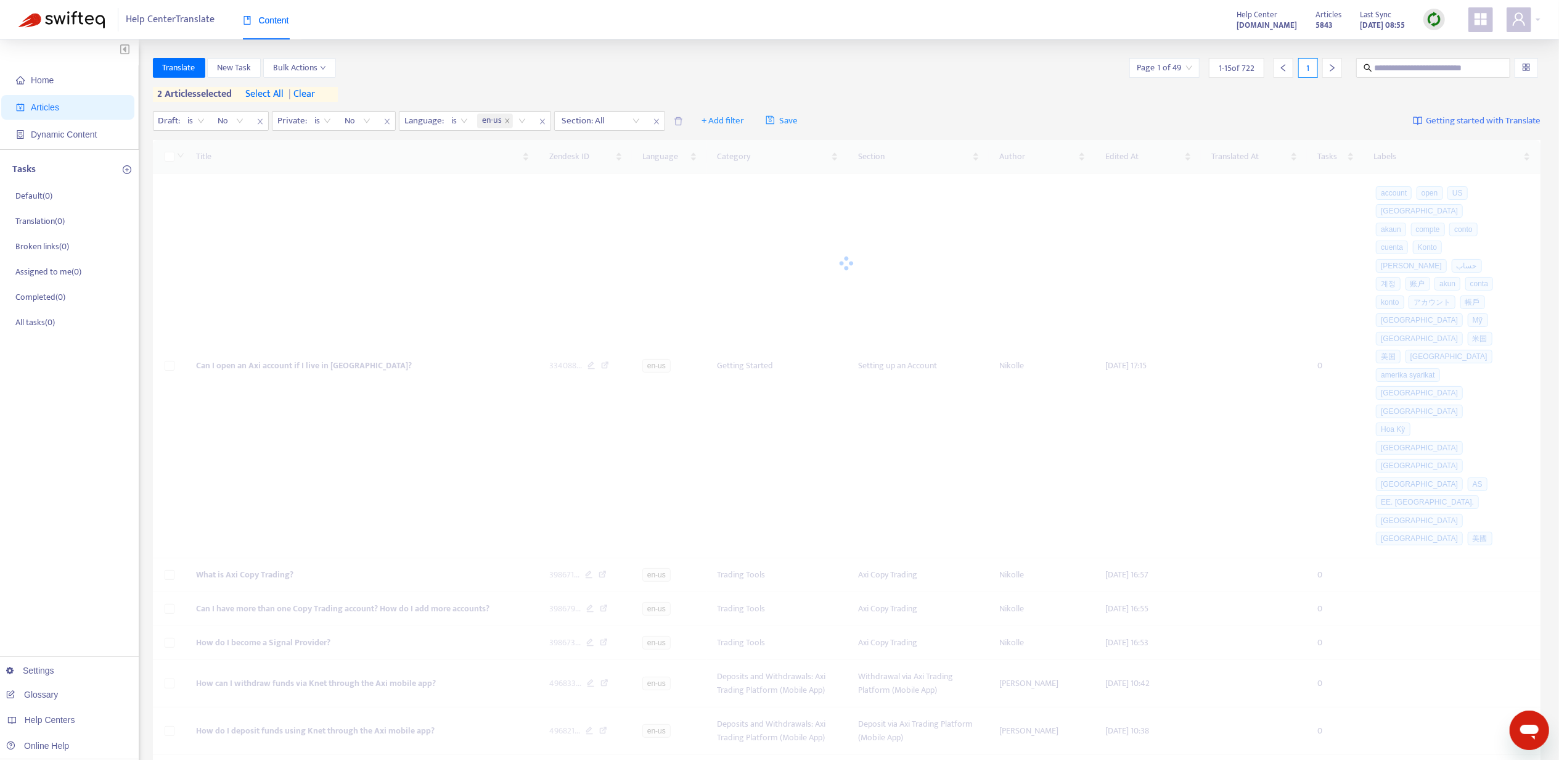
click at [265, 92] on span "select all" at bounding box center [265, 94] width 38 height 15
click at [315, 90] on span "| clear" at bounding box center [299, 94] width 31 height 15
click at [464, 67] on div "Translate New Task Bulk Actions Page 1 of 49 1 - 15 of 722 1" at bounding box center [847, 68] width 1389 height 20
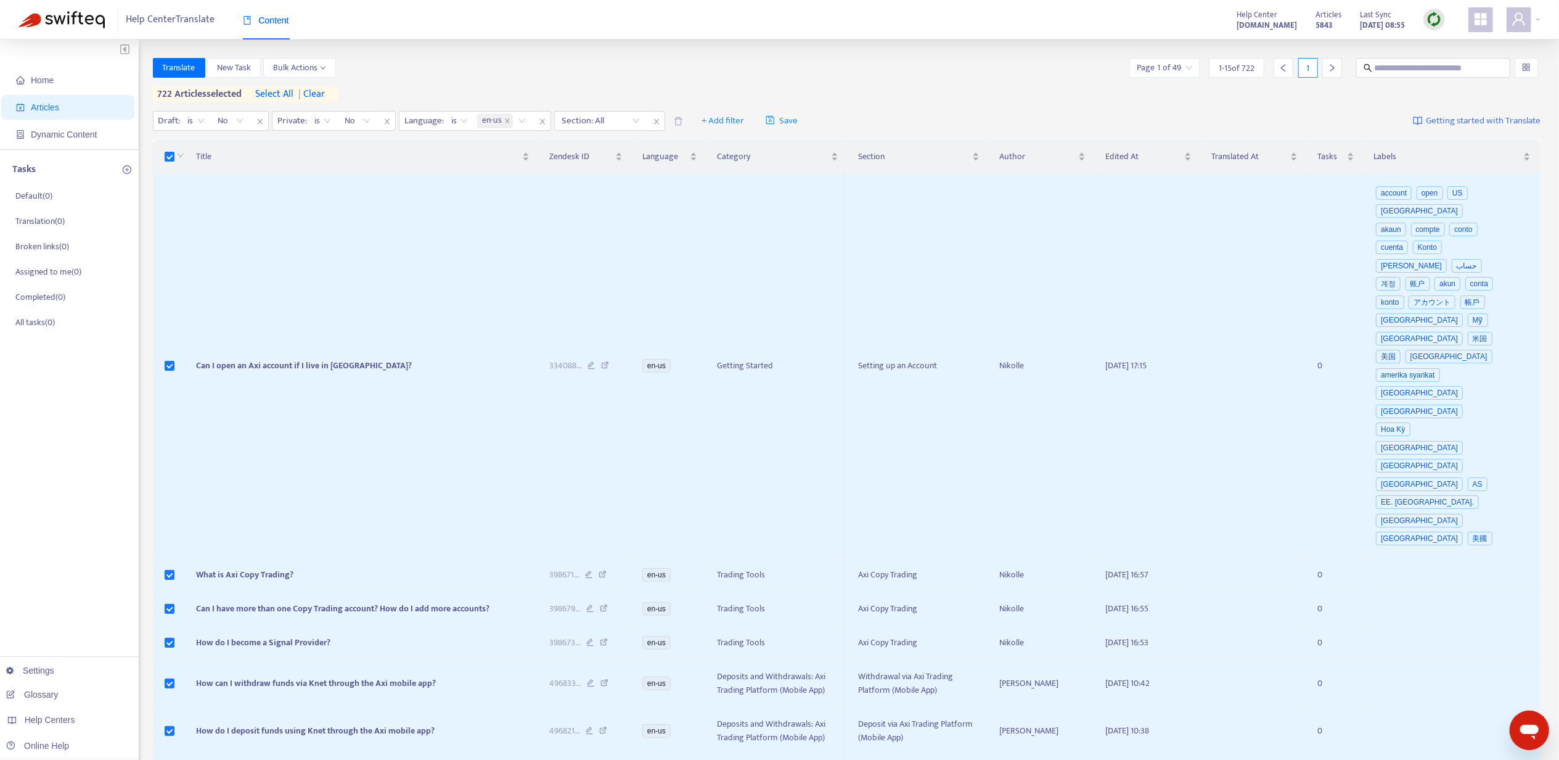
click at [325, 87] on span "| clear" at bounding box center [309, 94] width 31 height 15
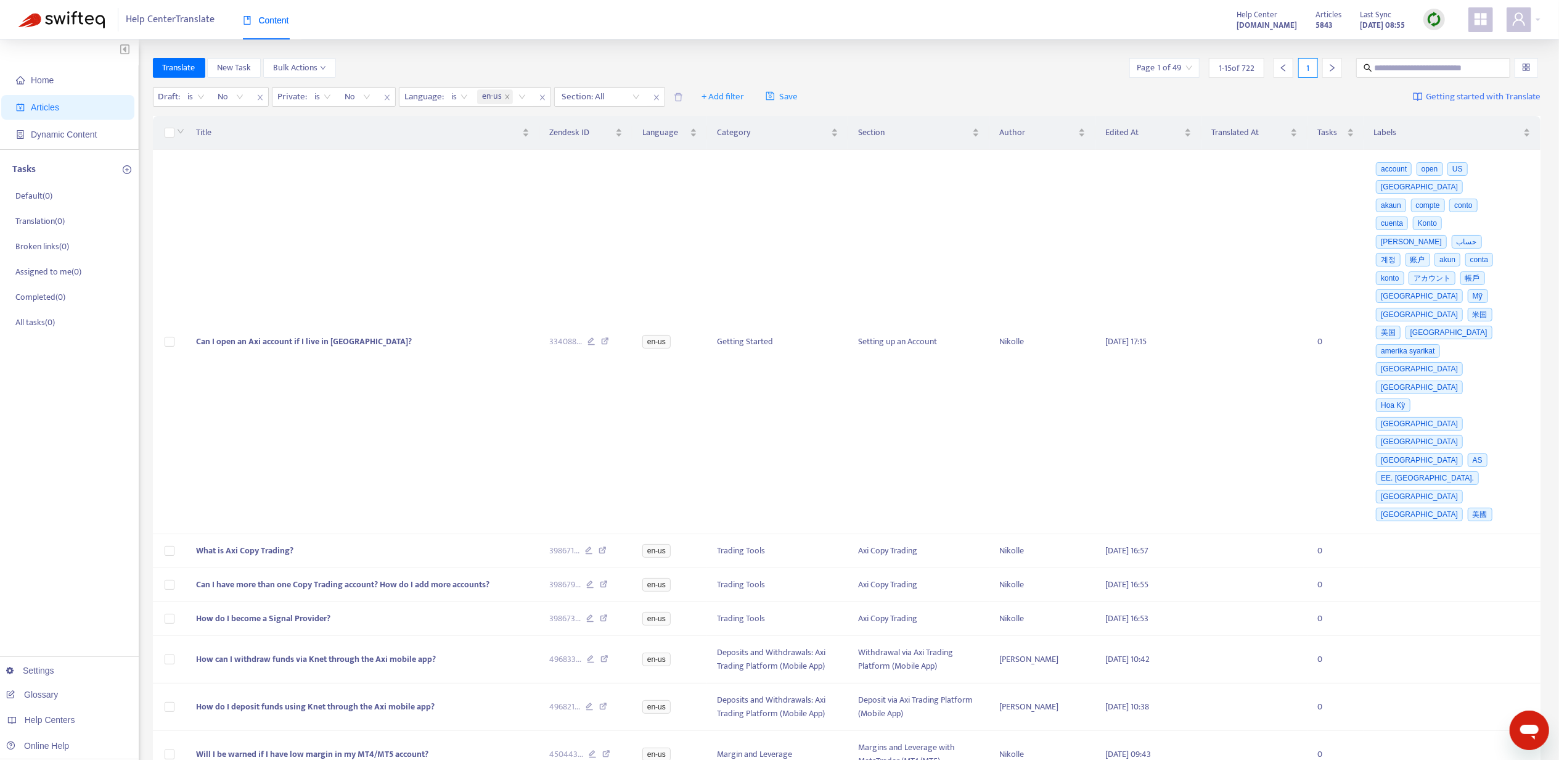
click at [406, 65] on div "Translate New Task Bulk Actions Page 1 of 49 1 - 15 of 722 1" at bounding box center [847, 68] width 1389 height 20
click at [1455, 73] on input "text" at bounding box center [1434, 68] width 118 height 14
paste input "**********"
type input "**********"
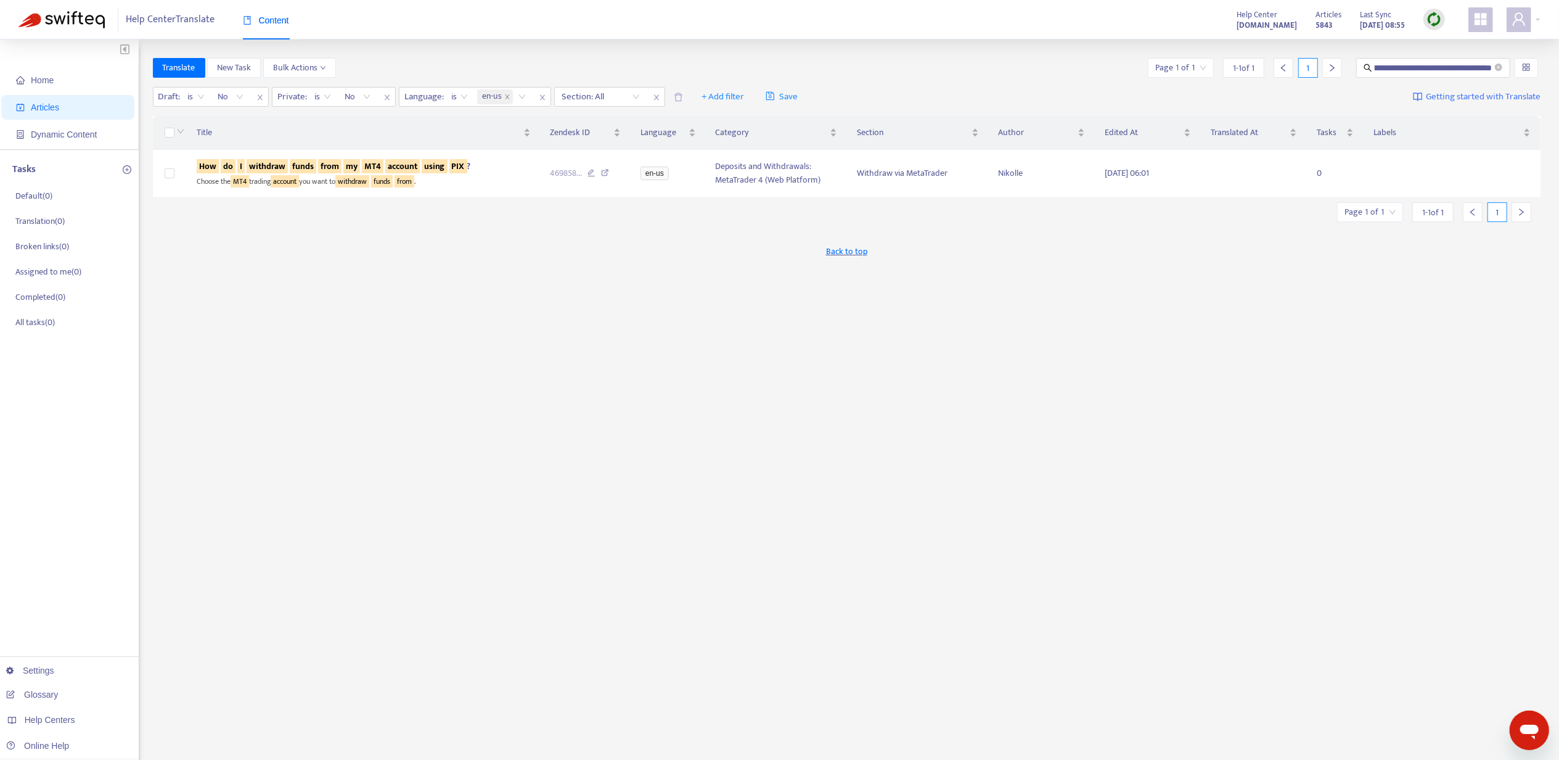
scroll to position [0, 0]
click at [411, 203] on div "Title Zendesk ID Language Category Section Author Edited At Translated At Tasks…" at bounding box center [847, 157] width 1389 height 91
click at [410, 176] on sqkw "from" at bounding box center [405, 181] width 20 height 12
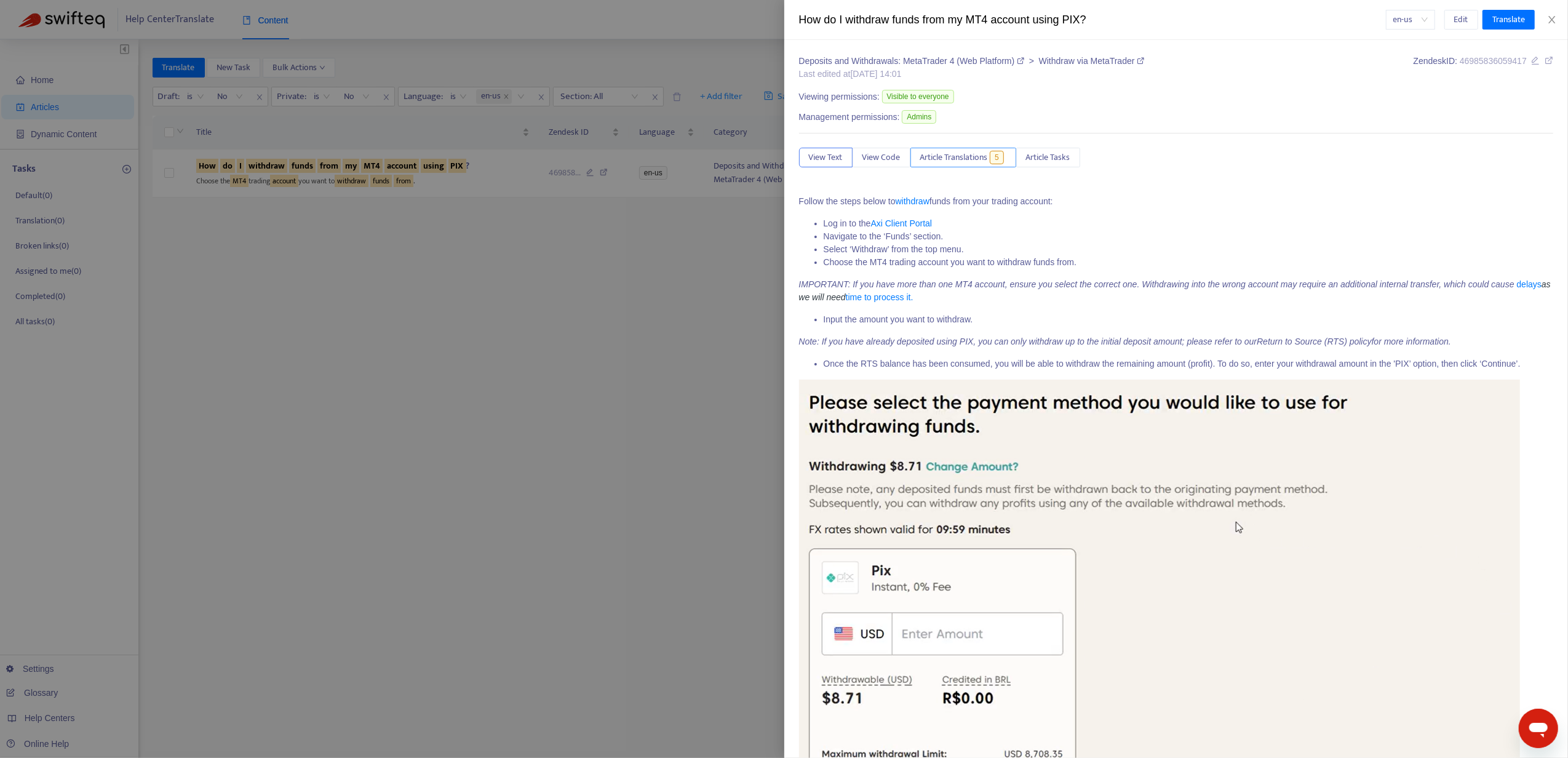
click at [970, 162] on span "Article Translations" at bounding box center [954, 158] width 68 height 14
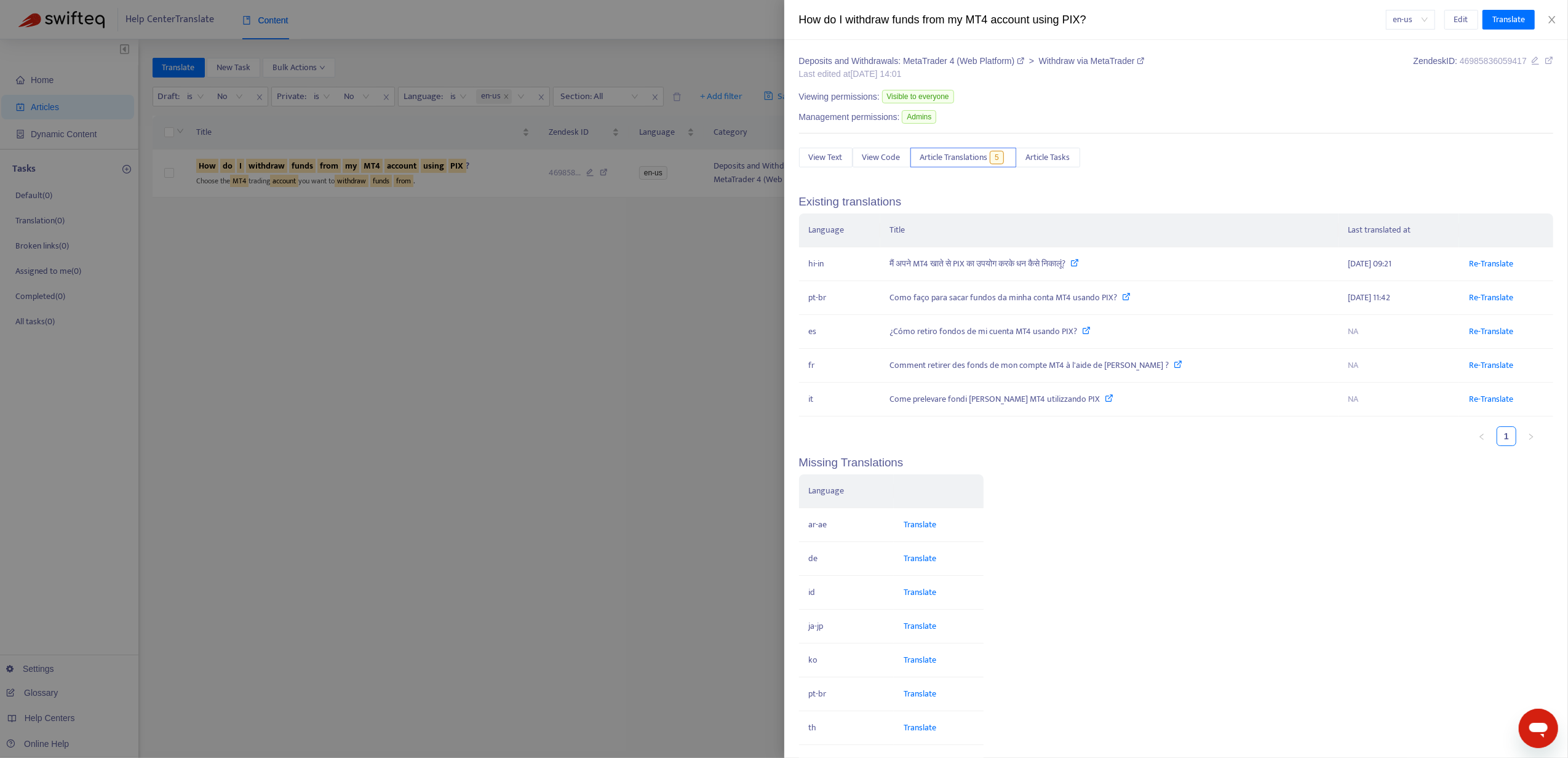
click at [505, 357] on div at bounding box center [784, 379] width 1568 height 758
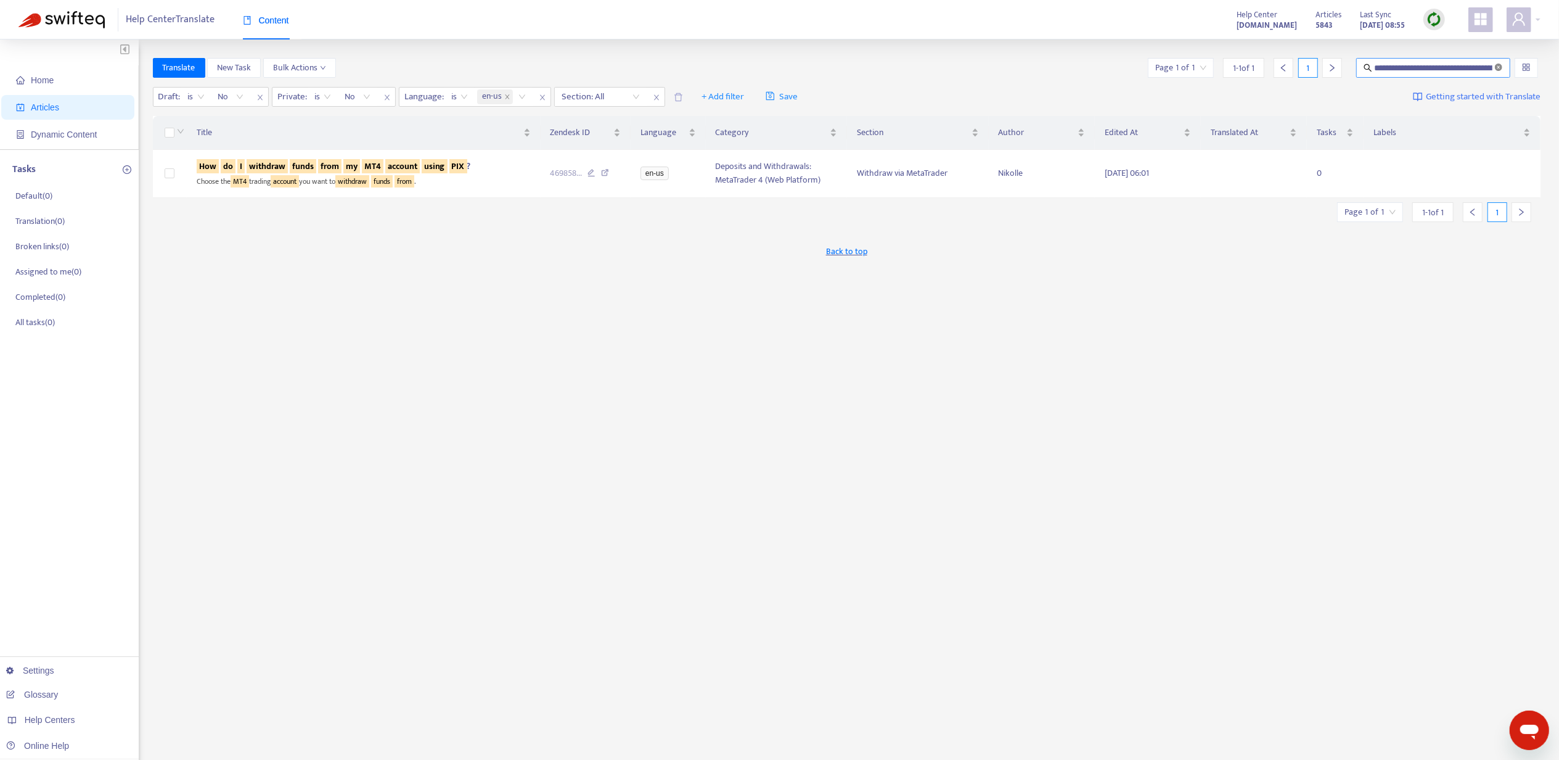
click at [1498, 65] on icon "close-circle" at bounding box center [1498, 67] width 7 height 7
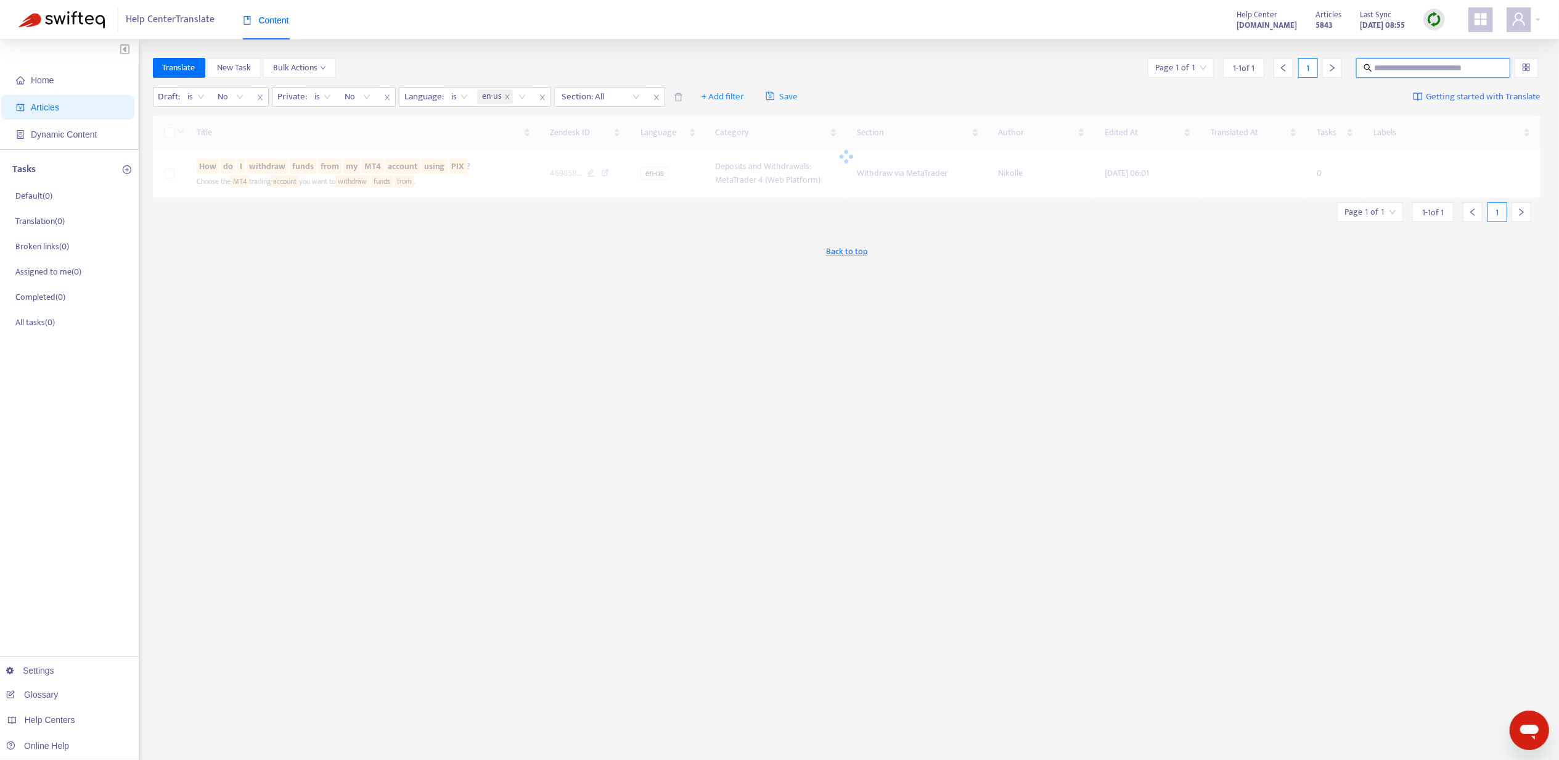
paste input "**********"
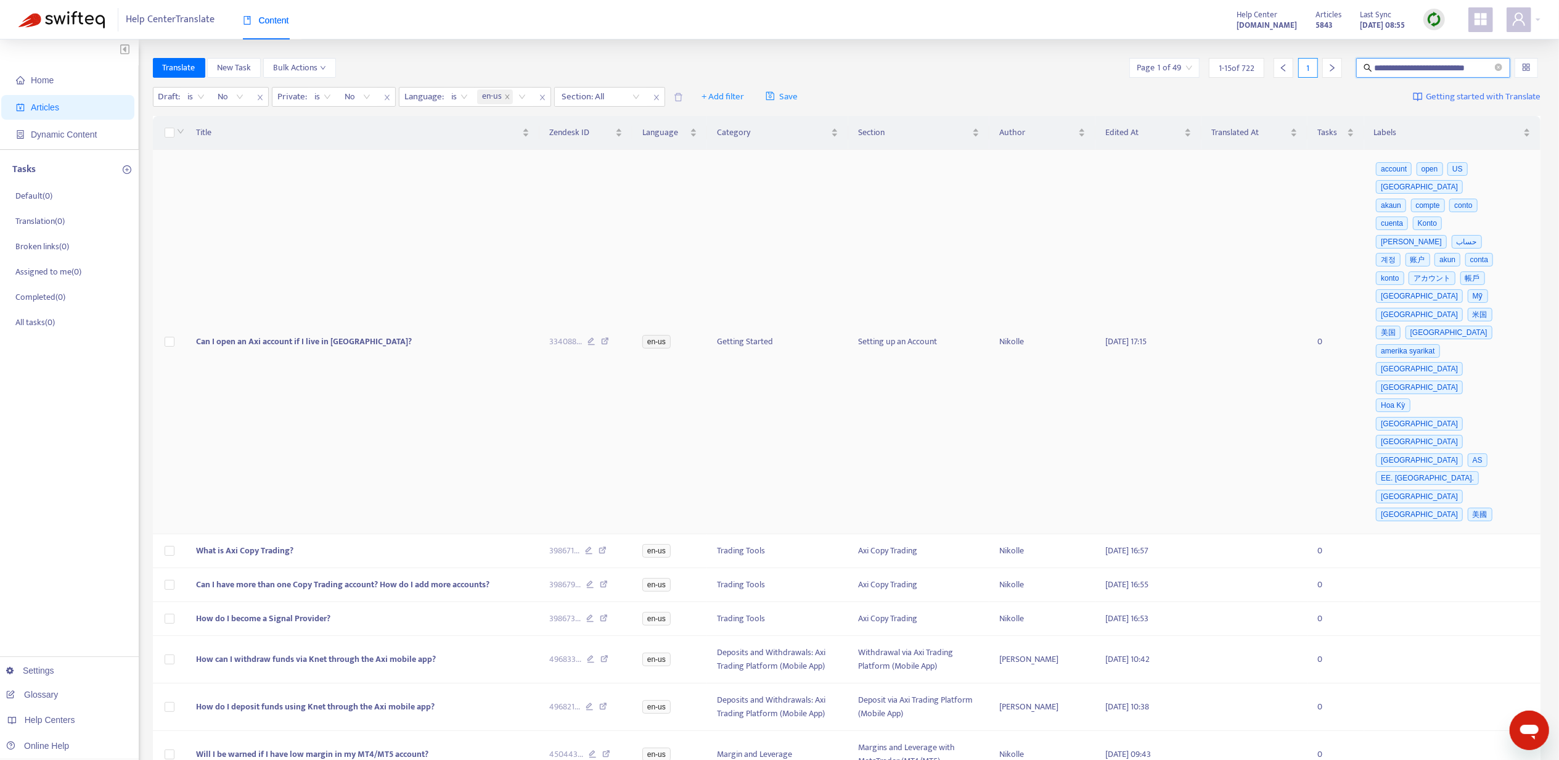
type input "**********"
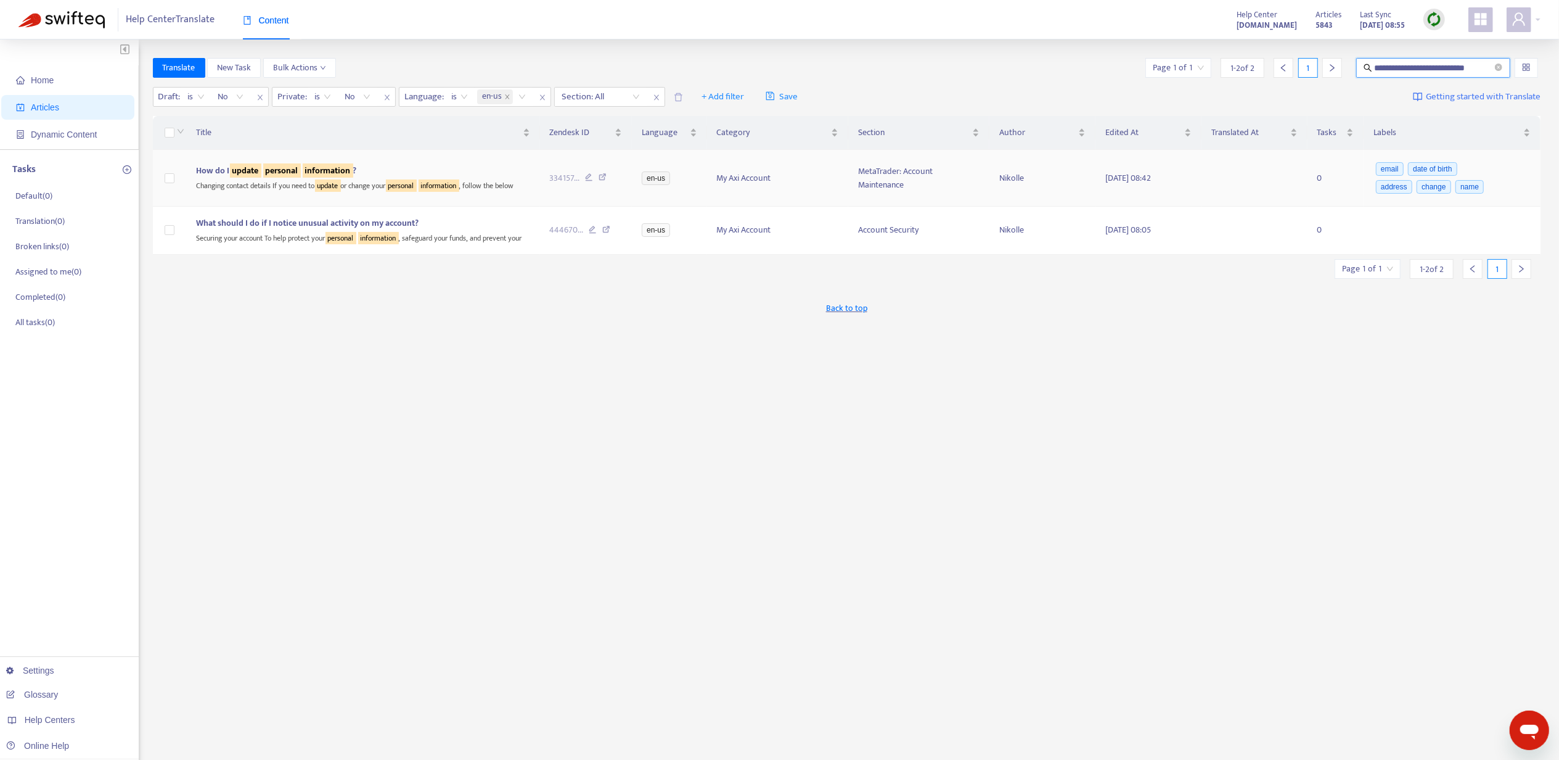
click at [326, 179] on div "Changing contact details If you need to update or change your personal informat…" at bounding box center [364, 185] width 334 height 14
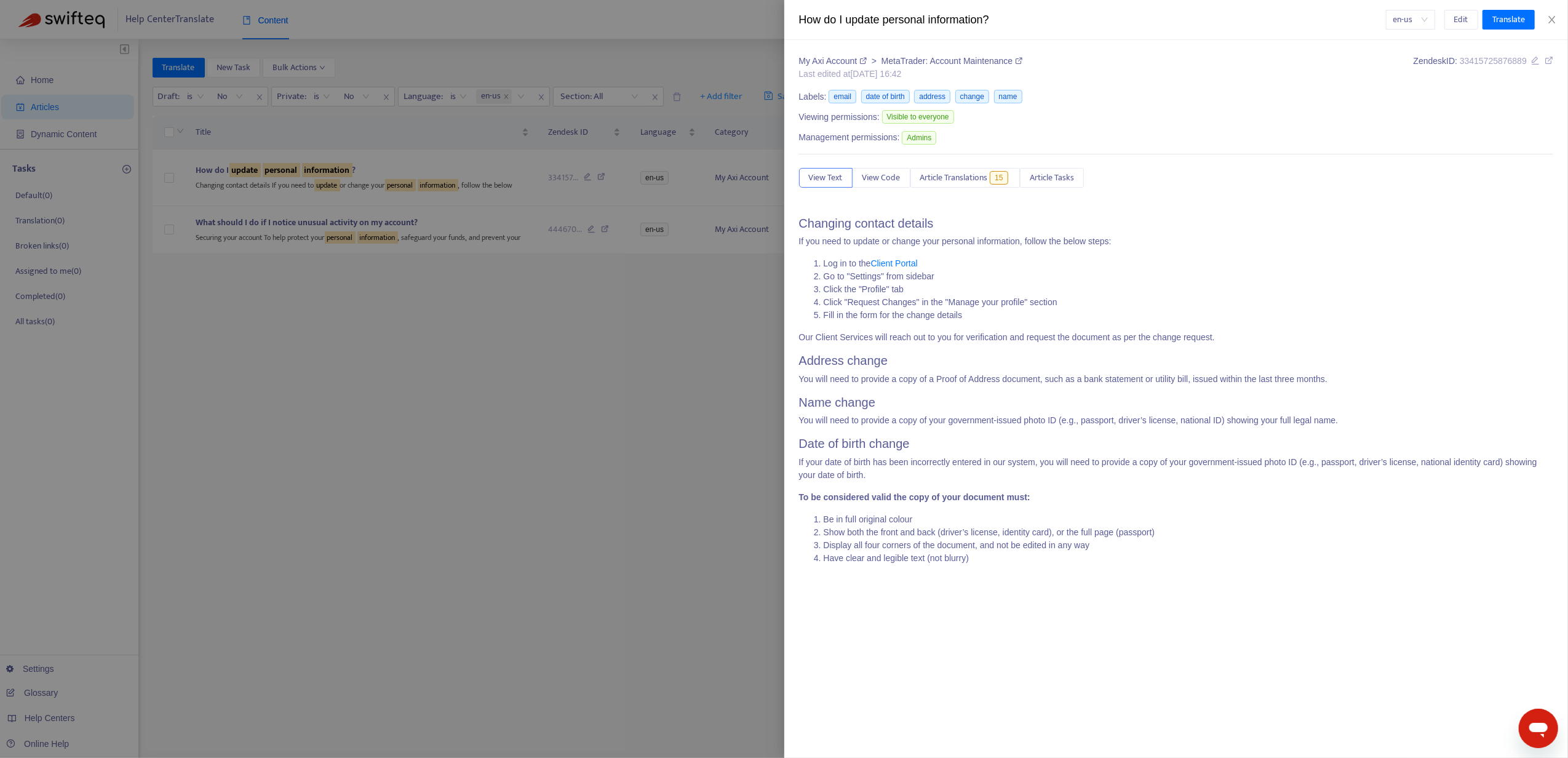
click at [673, 268] on div at bounding box center [784, 379] width 1568 height 758
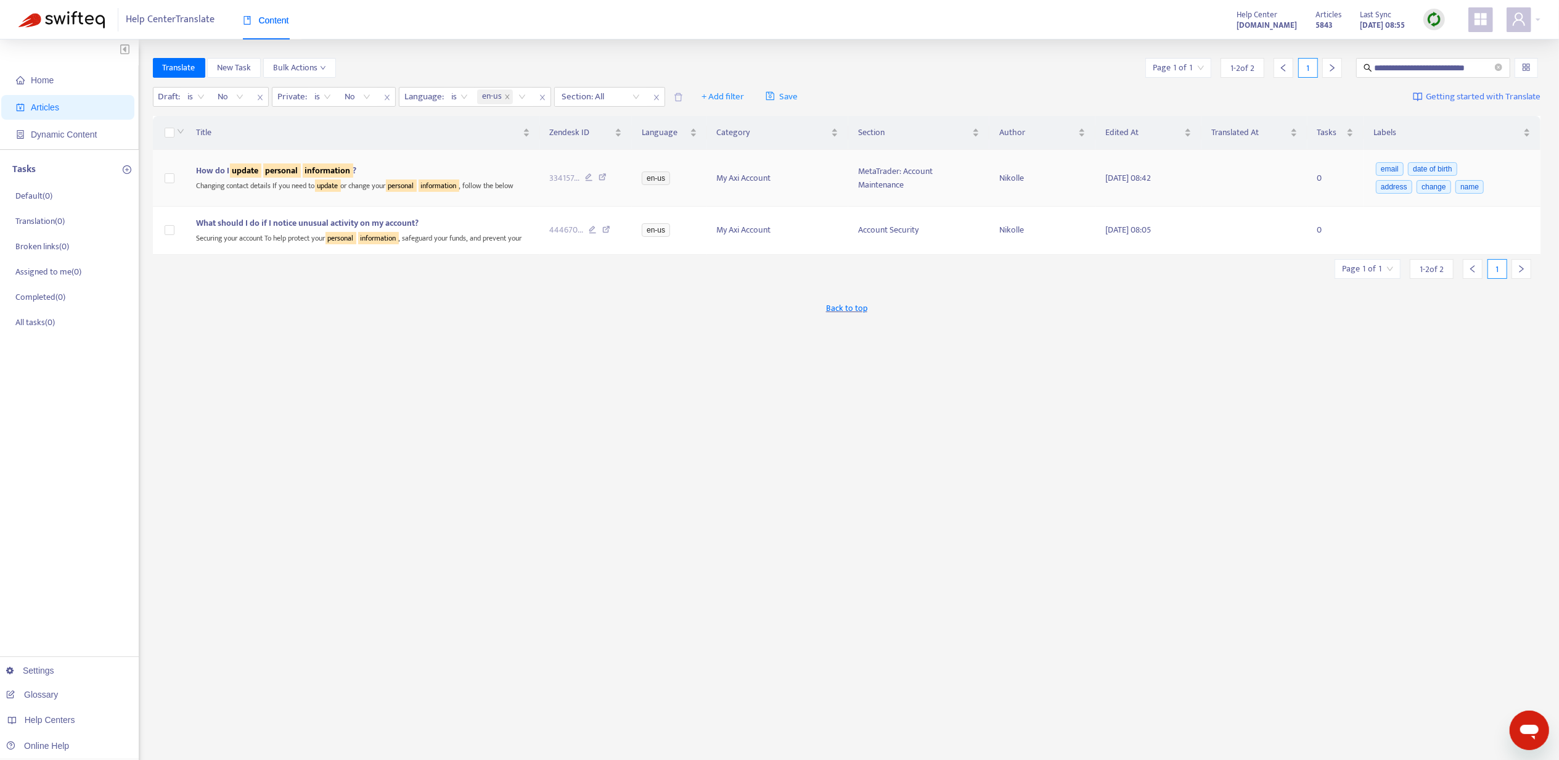
click at [326, 173] on sqkw "information" at bounding box center [328, 170] width 51 height 14
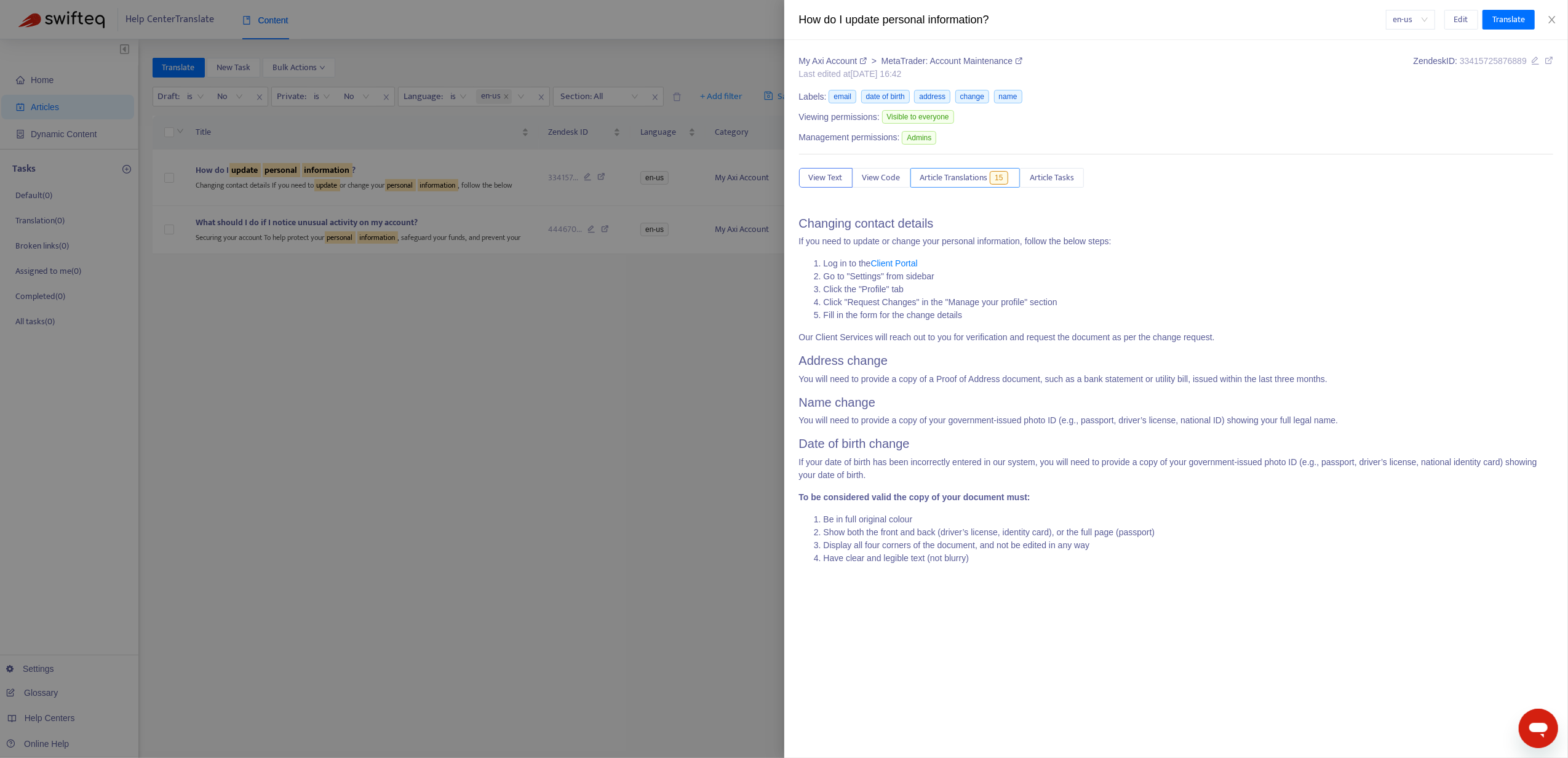
click at [999, 169] on button "Article Translations 15" at bounding box center [966, 178] width 110 height 20
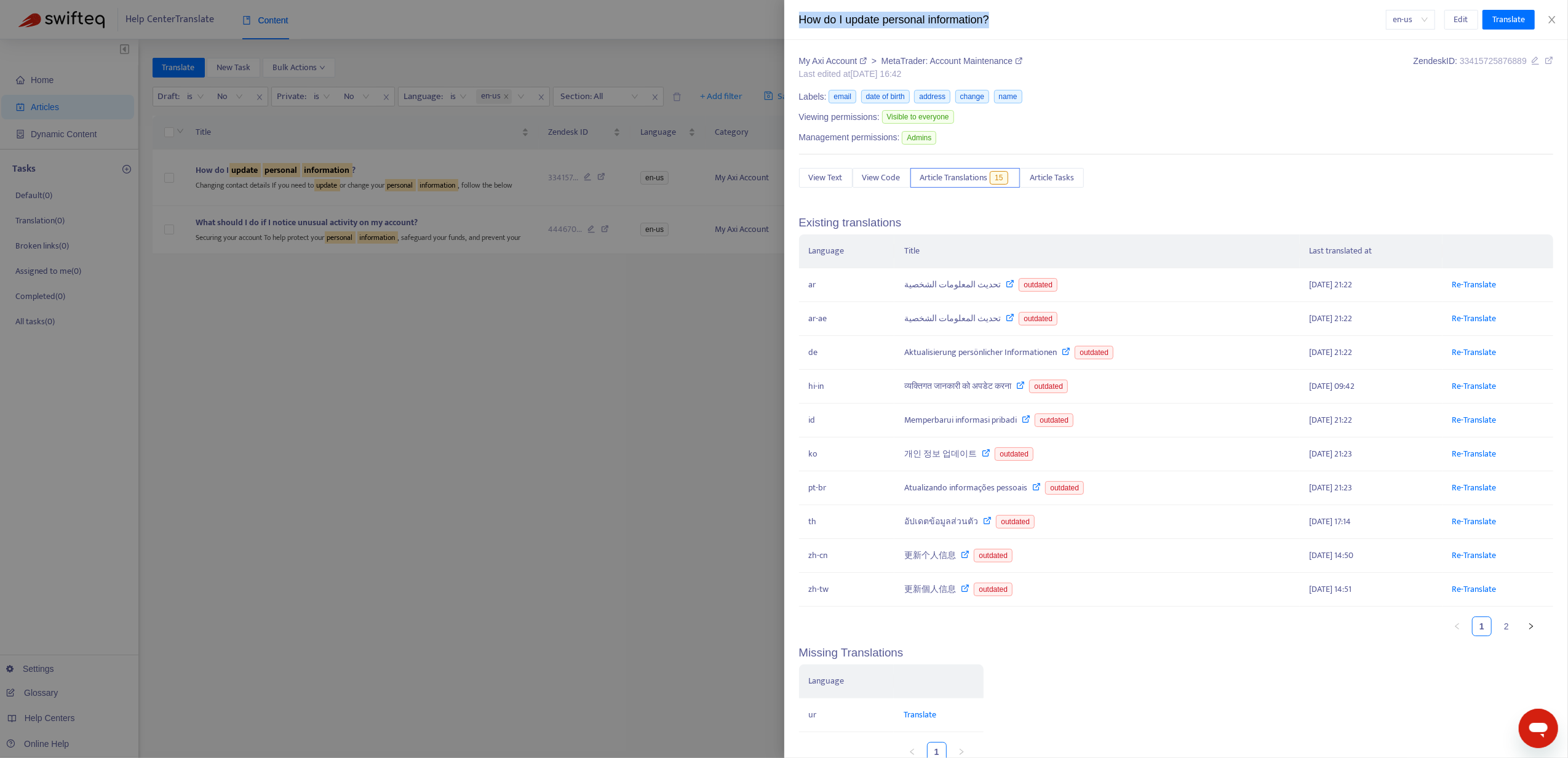
drag, startPoint x: 1008, startPoint y: 21, endPoint x: 790, endPoint y: 23, distance: 218.0
click at [790, 23] on div "How do I update personal information? en-us Edit Translate" at bounding box center [1176, 20] width 784 height 40
copy div "How do I update personal information?"
click at [559, 407] on div at bounding box center [784, 379] width 1568 height 758
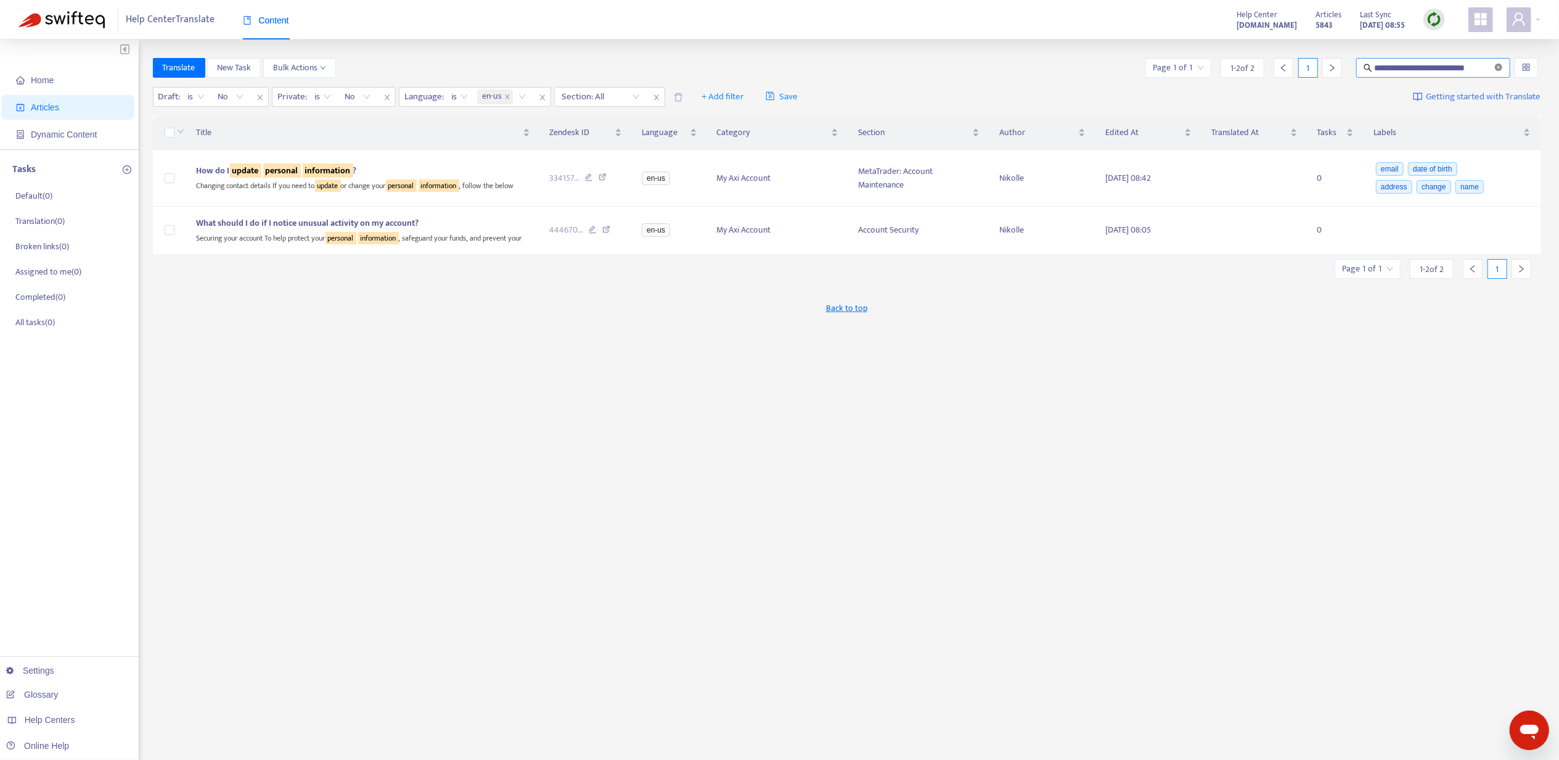
click at [1495, 69] on icon "close-circle" at bounding box center [1498, 67] width 7 height 7
